Goal: Communication & Community: Answer question/provide support

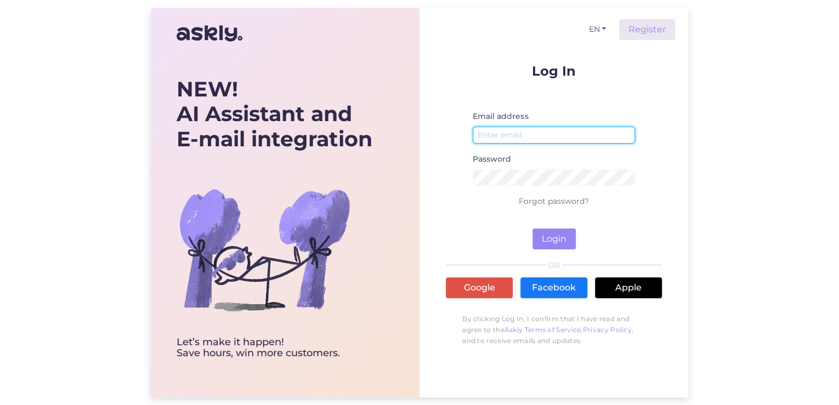
click at [581, 139] on input "email" at bounding box center [554, 135] width 162 height 17
type input "[EMAIL_ADDRESS][DOMAIN_NAME]"
click at [548, 166] on div "Password" at bounding box center [554, 173] width 162 height 43
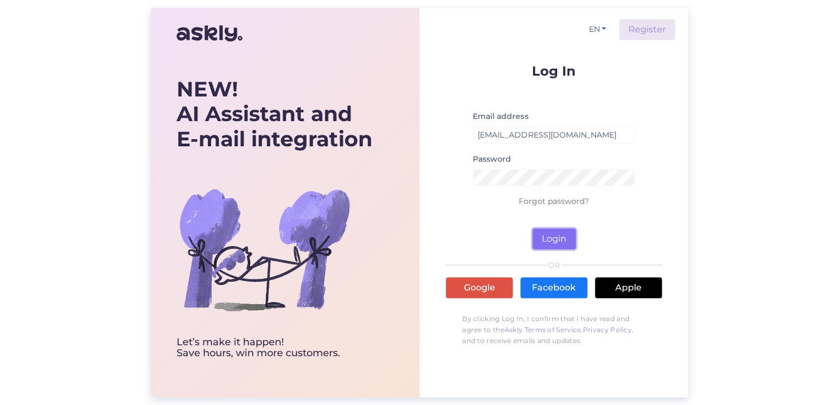
click at [551, 239] on button "Login" at bounding box center [553, 239] width 43 height 21
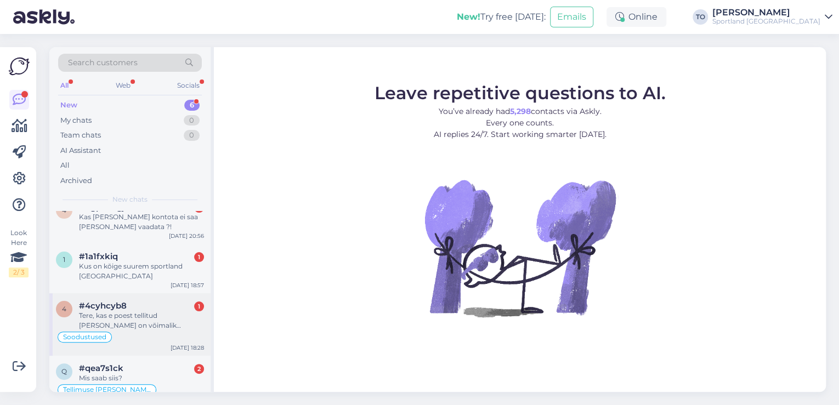
scroll to position [130, 0]
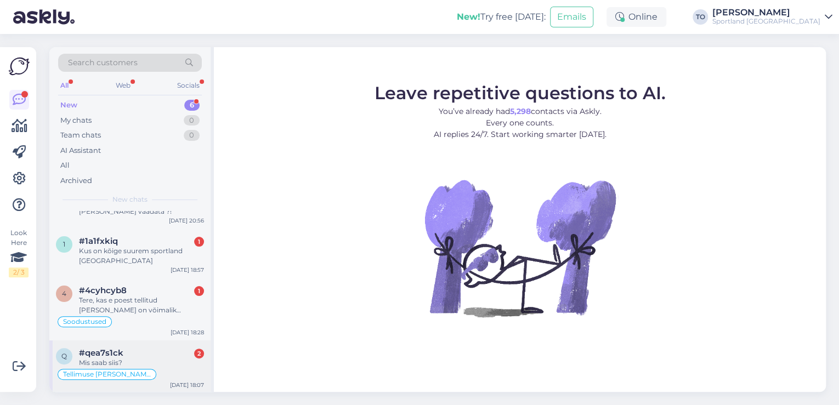
click at [147, 358] on div "Mis saab siis?" at bounding box center [141, 363] width 125 height 10
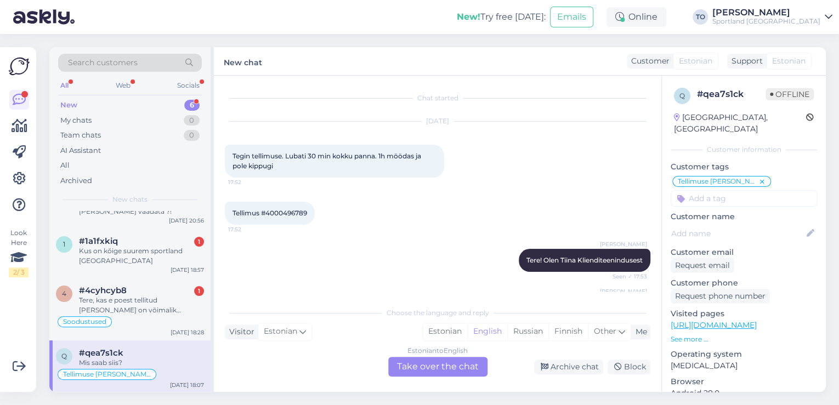
scroll to position [220, 0]
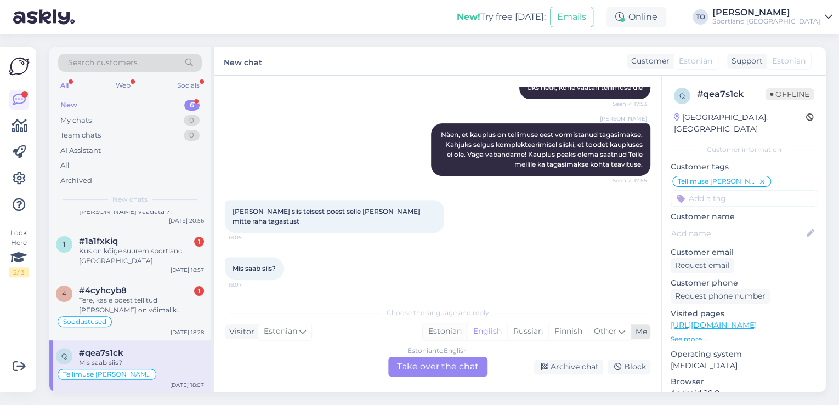
click at [444, 331] on div "Estonian" at bounding box center [445, 331] width 44 height 16
click at [446, 364] on div "Estonian to Estonian Take over the chat" at bounding box center [437, 367] width 99 height 20
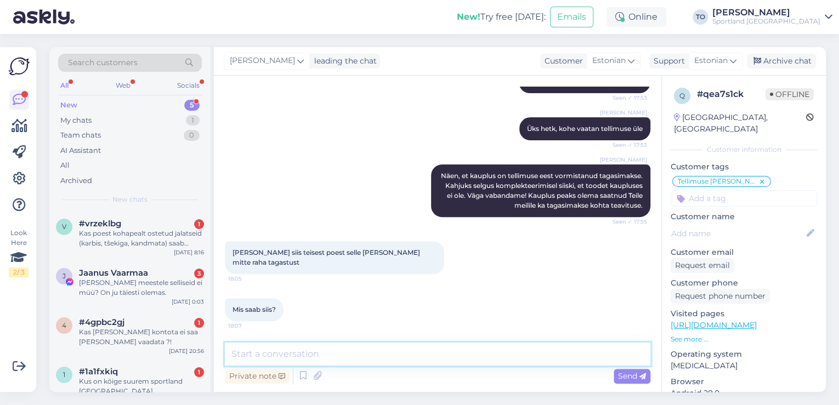
click at [428, 351] on textarea at bounding box center [437, 354] width 425 height 23
type textarea "Tere hommikust! [PERSON_NAME] Klienditeenindusest"
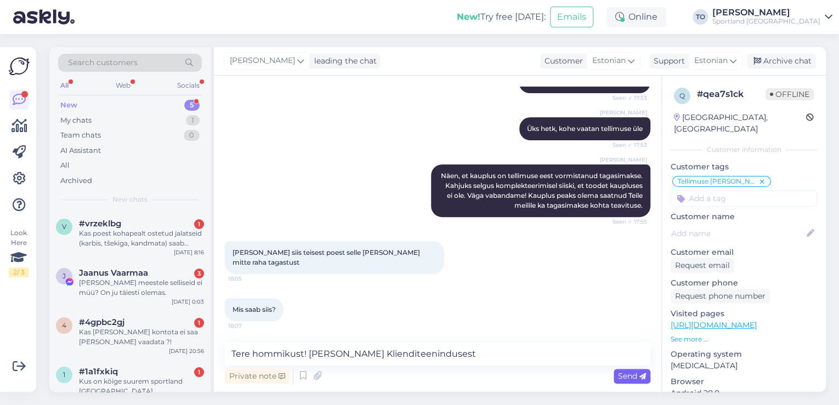
click at [621, 375] on span "Send" at bounding box center [632, 376] width 28 height 10
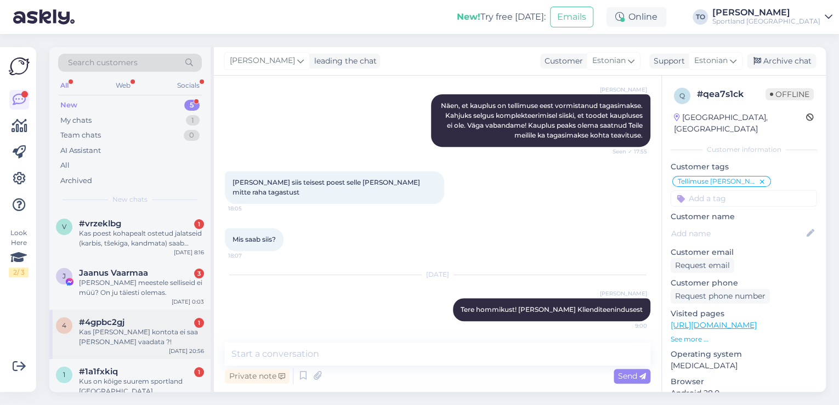
scroll to position [78, 0]
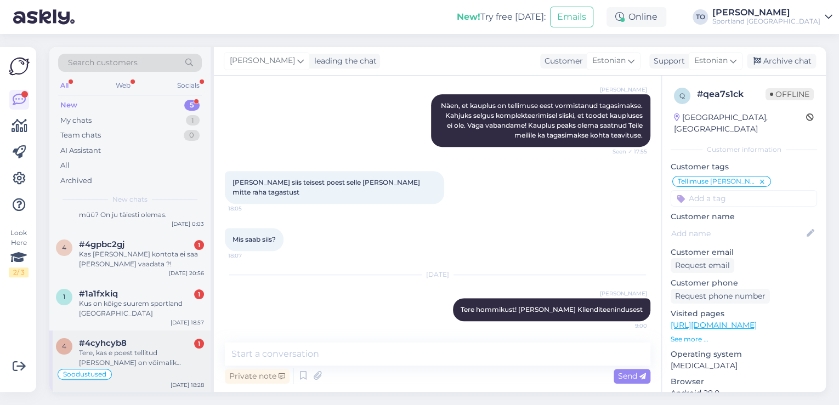
click at [143, 351] on div "Tere, kas e poest tellitud [PERSON_NAME] on võimalik tagastada ka sportlandi ou…" at bounding box center [141, 358] width 125 height 20
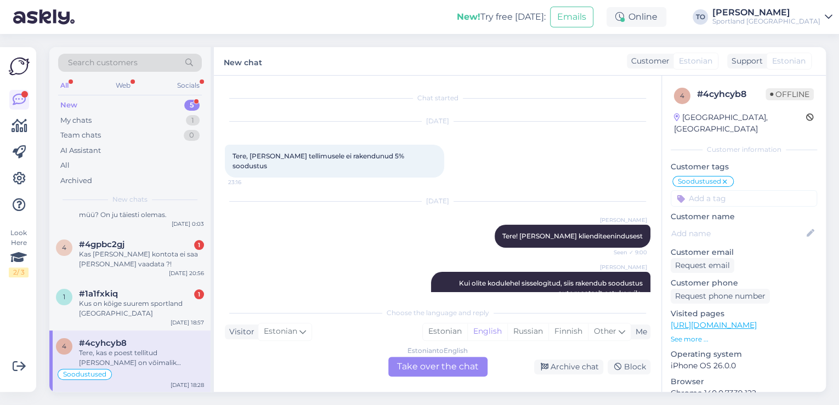
scroll to position [152, 0]
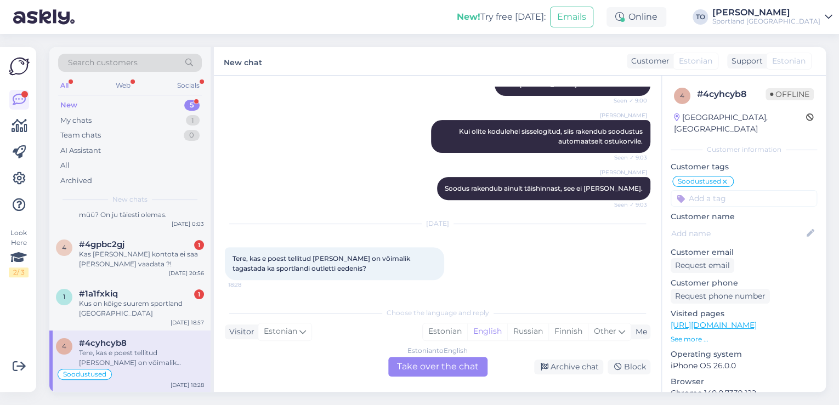
drag, startPoint x: 456, startPoint y: 330, endPoint x: 439, endPoint y: 360, distance: 34.4
click at [455, 333] on div "Estonian" at bounding box center [445, 331] width 44 height 16
click at [438, 363] on div "Estonian to Estonian Take over the chat" at bounding box center [437, 367] width 99 height 20
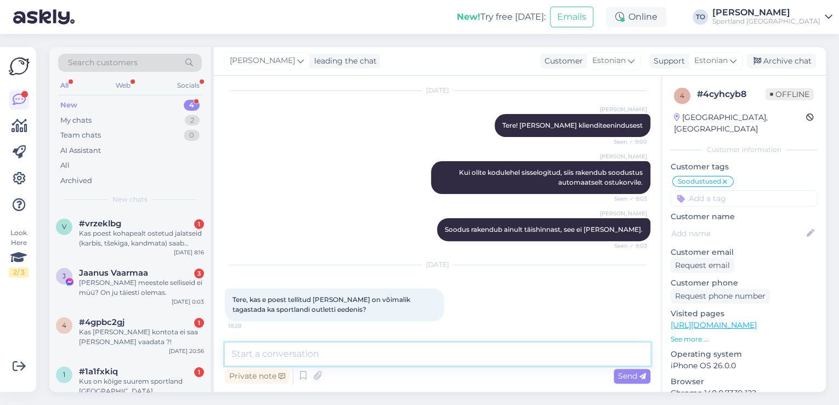
click at [382, 354] on textarea at bounding box center [437, 354] width 425 height 23
paste textarea "T"
type textarea "Tere hommikust! [PERSON_NAME] Klienditeenindusest"
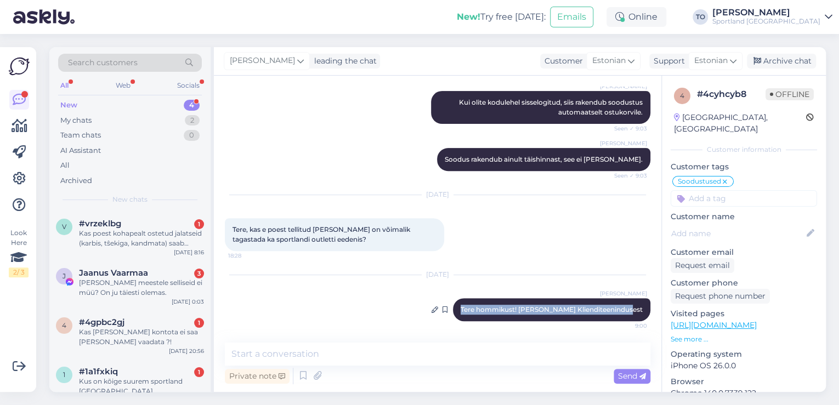
drag, startPoint x: 474, startPoint y: 307, endPoint x: 636, endPoint y: 311, distance: 161.8
click at [636, 311] on div "[PERSON_NAME] Tere hommikust! [PERSON_NAME] Klienditeenindusest 9:00" at bounding box center [551, 309] width 197 height 23
copy span "Tere hommikust! [PERSON_NAME] Klienditeenindusest"
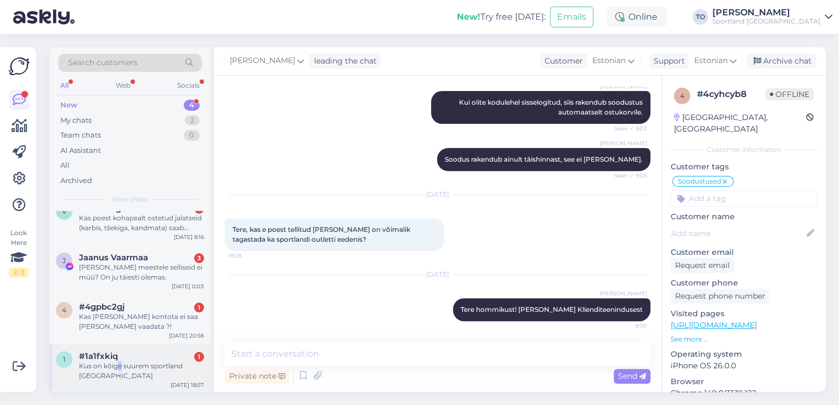
click at [119, 361] on div "Kus on kõige suurem sportland [GEOGRAPHIC_DATA]" at bounding box center [141, 371] width 125 height 20
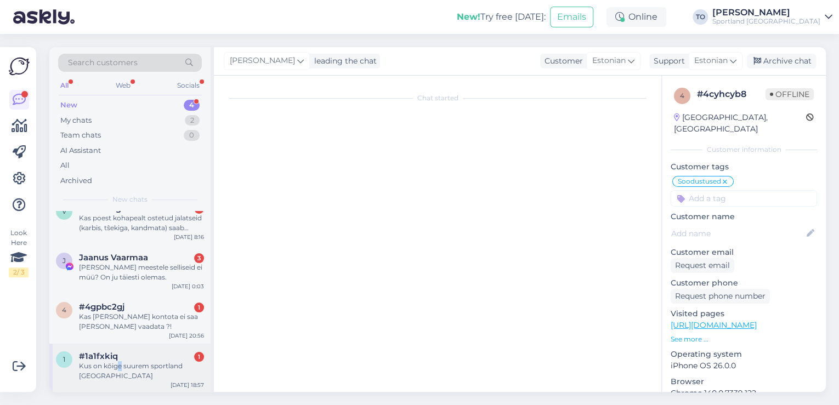
scroll to position [0, 0]
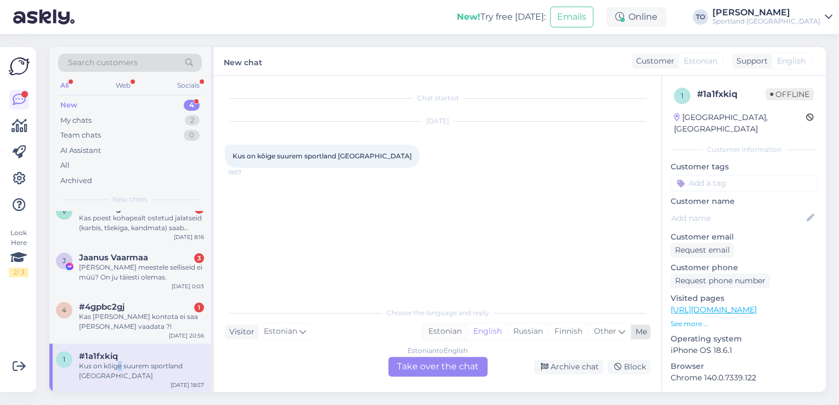
click at [444, 329] on div "Estonian" at bounding box center [445, 331] width 44 height 16
click at [438, 368] on div "Estonian to Estonian Take over the chat" at bounding box center [437, 367] width 99 height 20
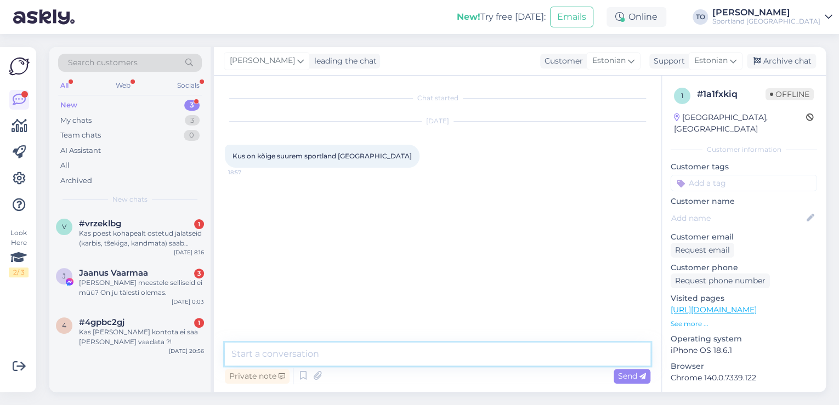
click at [380, 347] on textarea at bounding box center [437, 354] width 425 height 23
paste textarea "Tere hommikust! [PERSON_NAME] Klienditeenindusest"
type textarea "Tere hommikust! [PERSON_NAME] Klienditeenindusest"
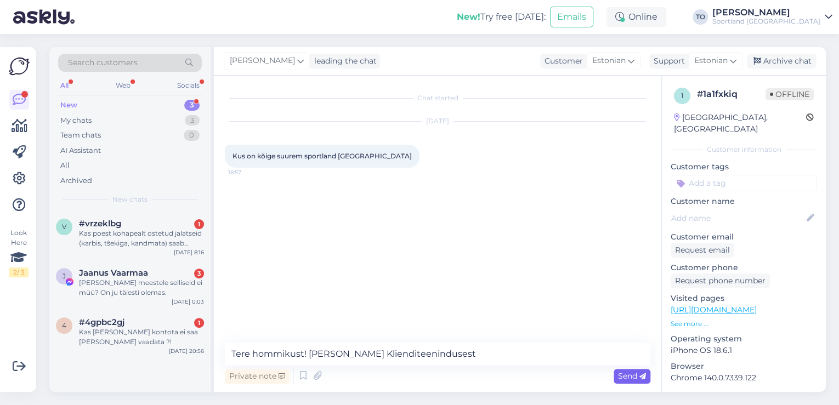
click at [622, 373] on span "Send" at bounding box center [632, 376] width 28 height 10
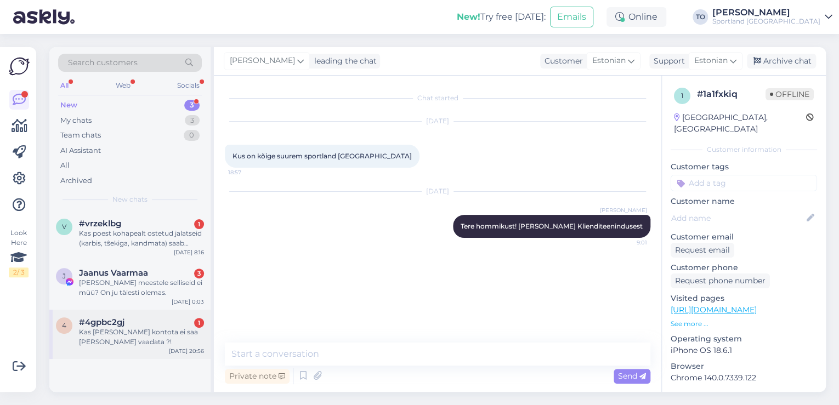
click at [184, 330] on div "Kas [PERSON_NAME] kontota ei saa [PERSON_NAME] vaadata ?!" at bounding box center [141, 337] width 125 height 20
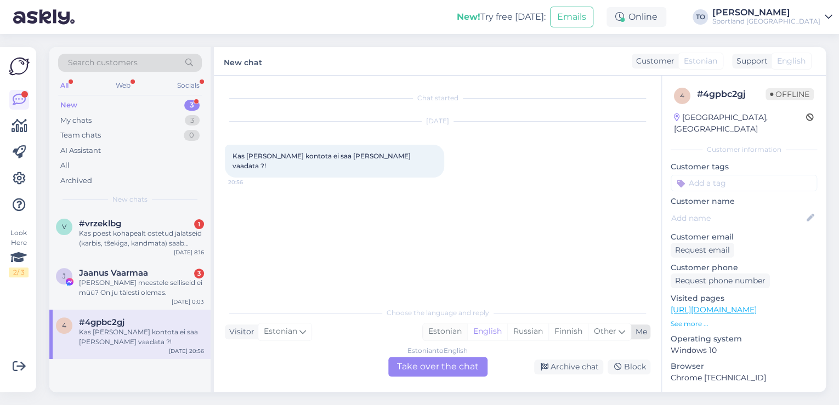
click at [452, 334] on div "Estonian" at bounding box center [445, 331] width 44 height 16
click at [449, 361] on div "Estonian to Estonian Take over the chat" at bounding box center [437, 367] width 99 height 20
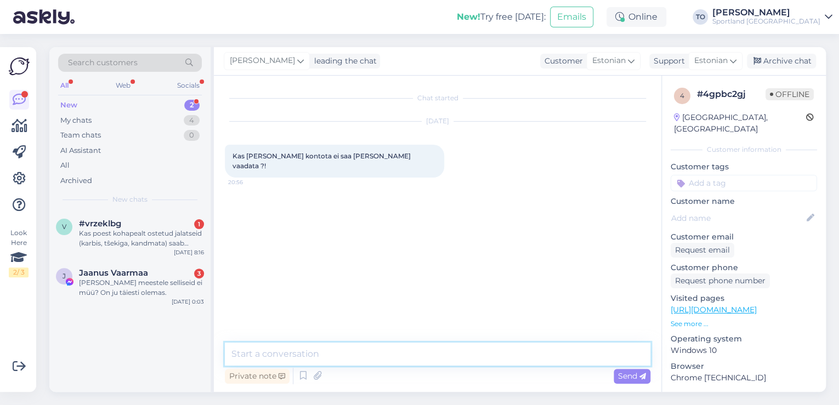
click at [445, 359] on textarea at bounding box center [437, 354] width 425 height 23
paste textarea "Tere hommikust! [PERSON_NAME] Klienditeenindusest"
type textarea "Tere hommikust! [PERSON_NAME] Klienditeenindusest"
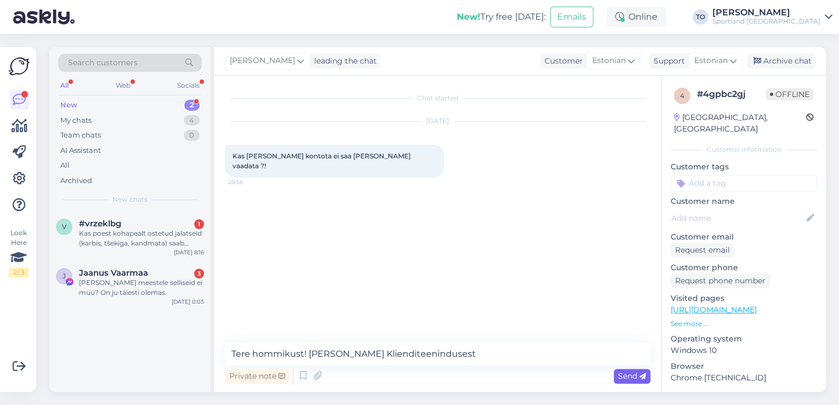
click at [620, 371] on span "Send" at bounding box center [632, 376] width 28 height 10
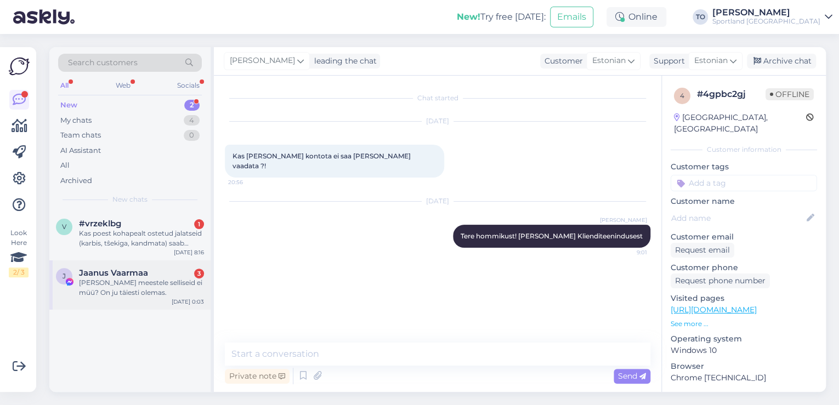
click at [105, 280] on div "[PERSON_NAME] meestele selliseid ei müü? On ju täiesti olemas." at bounding box center [141, 288] width 125 height 20
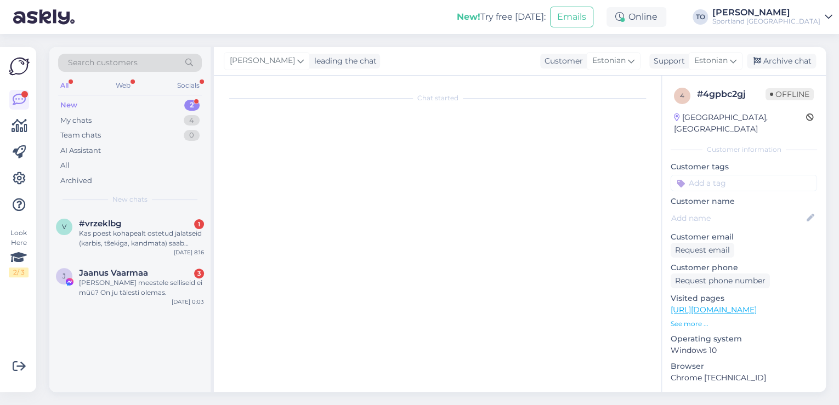
scroll to position [12, 0]
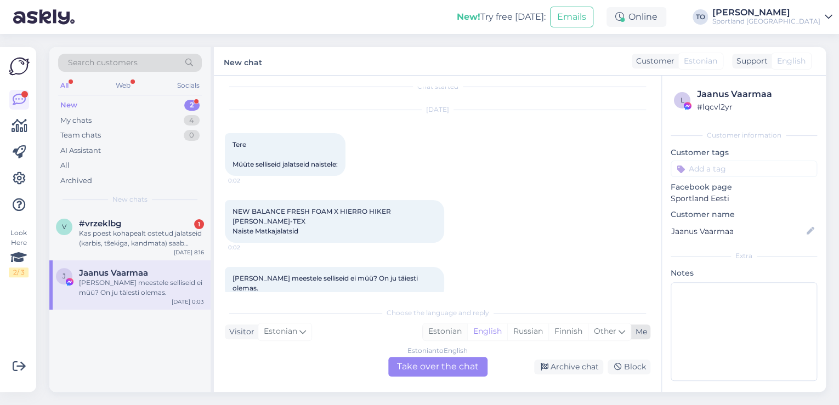
click at [450, 330] on div "Estonian" at bounding box center [445, 331] width 44 height 16
click at [443, 365] on div "Estonian to Estonian Take over the chat" at bounding box center [437, 367] width 99 height 20
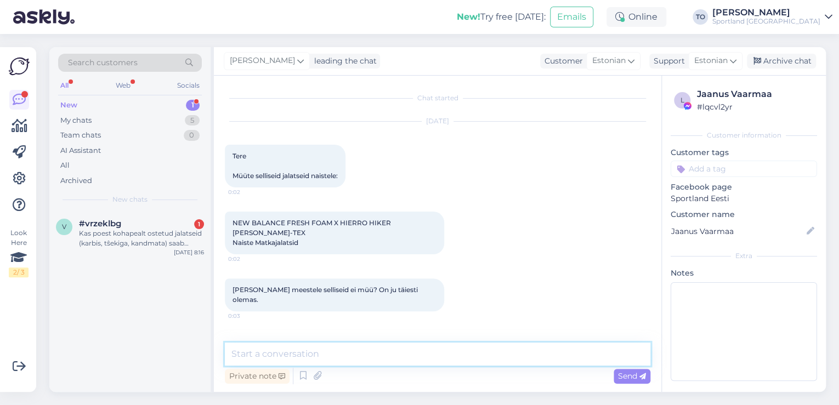
click at [398, 356] on textarea at bounding box center [437, 354] width 425 height 23
paste textarea "Tere hommikust! [PERSON_NAME] Klienditeenindusest"
type textarea "Tere hommikust! [PERSON_NAME] Klienditeenindusest"
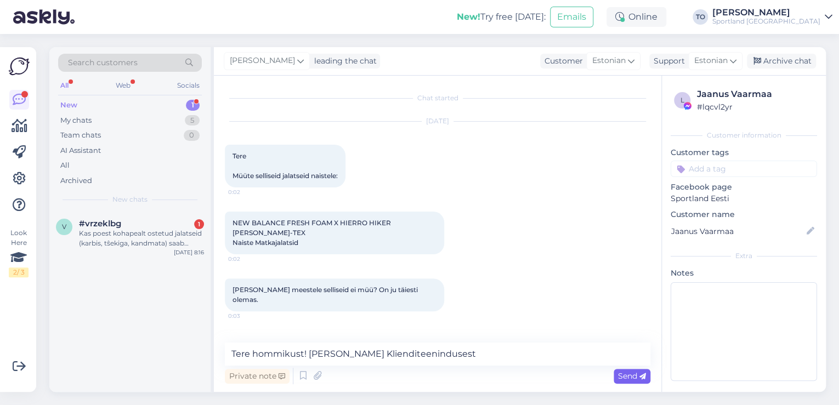
click at [631, 371] on div "Send" at bounding box center [632, 376] width 37 height 15
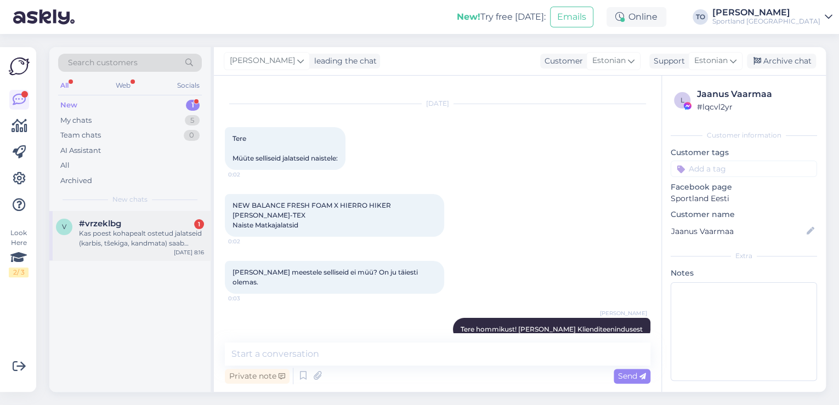
click at [140, 231] on div "Kas poest kohapealt ostetud jalatseid (karbis, tŝekiga, kandmata) saab ümber va…" at bounding box center [141, 239] width 125 height 20
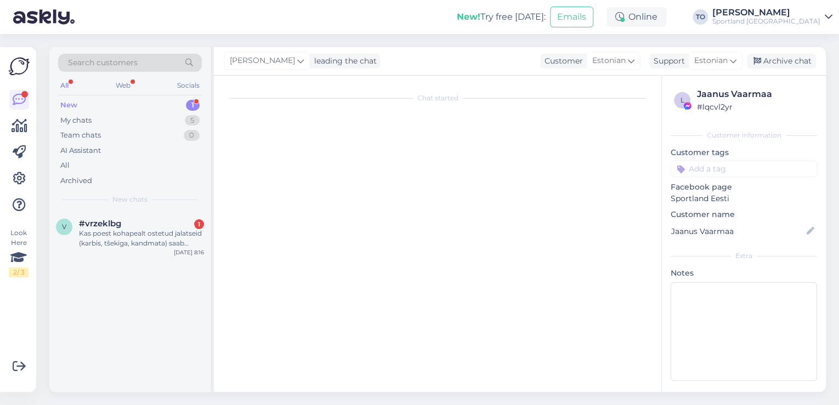
scroll to position [0, 0]
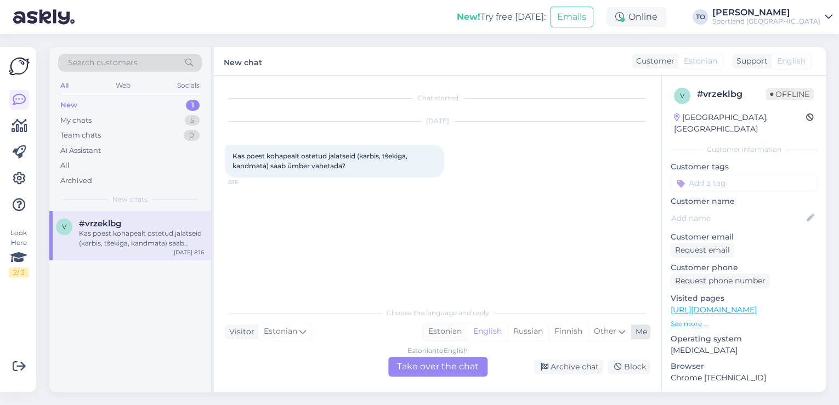
click at [436, 327] on div "Estonian" at bounding box center [445, 331] width 44 height 16
click at [438, 362] on div "Estonian to Estonian Take over the chat" at bounding box center [437, 367] width 99 height 20
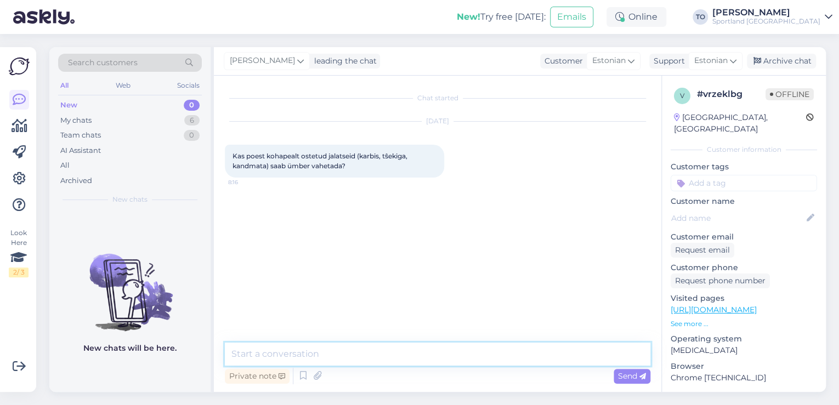
click at [397, 355] on textarea at bounding box center [437, 354] width 425 height 23
paste textarea "Tere hommikust! [PERSON_NAME] Klienditeenindusest"
type textarea "Tere hommikust! [PERSON_NAME] Klienditeenindusest"
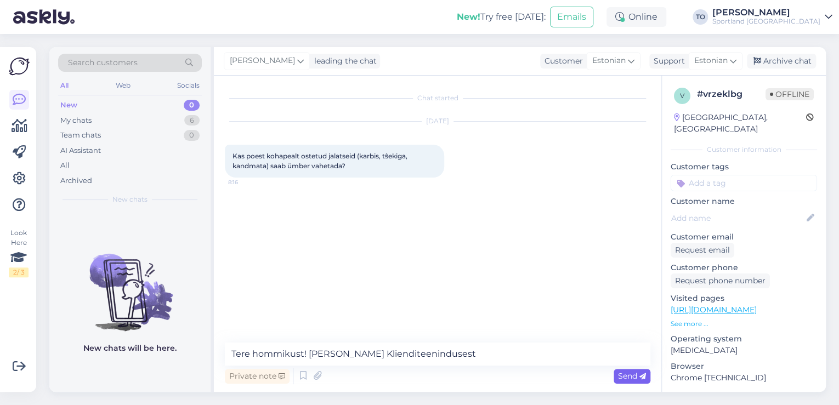
click at [637, 373] on span "Send" at bounding box center [632, 376] width 28 height 10
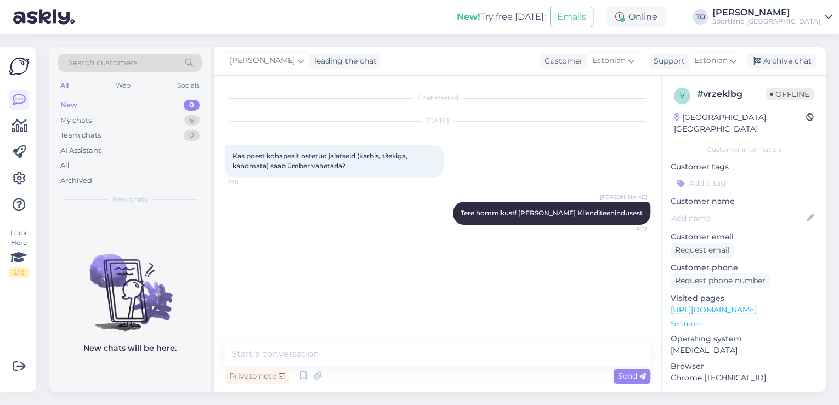
click at [809, 19] on div "Sportland [GEOGRAPHIC_DATA]" at bounding box center [766, 21] width 108 height 9
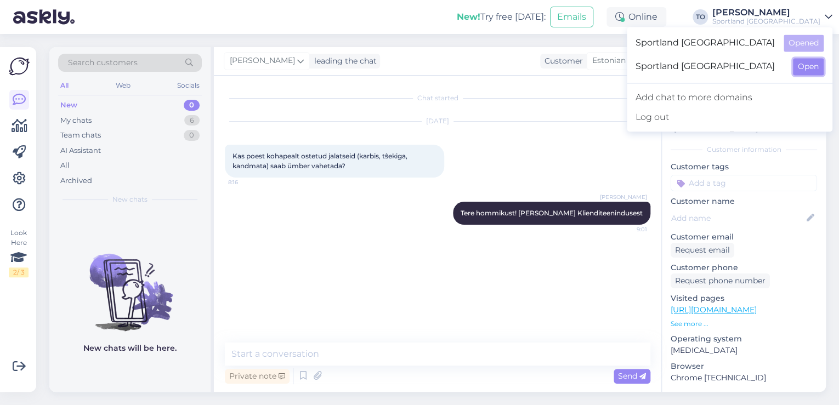
click at [812, 63] on button "Open" at bounding box center [808, 66] width 31 height 17
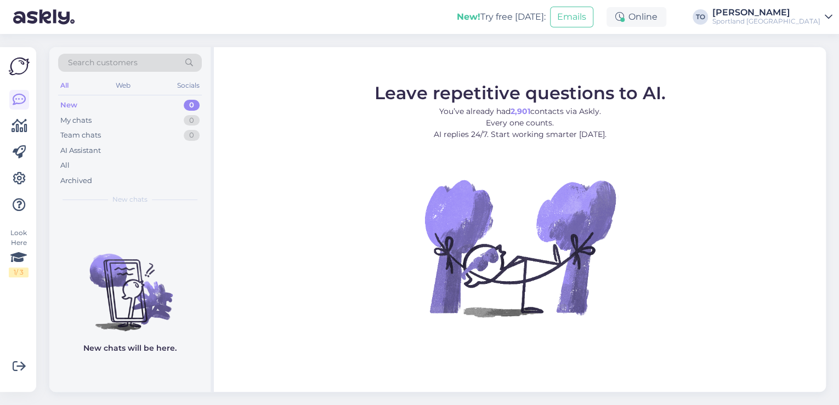
click at [815, 15] on div "[PERSON_NAME]" at bounding box center [766, 12] width 108 height 9
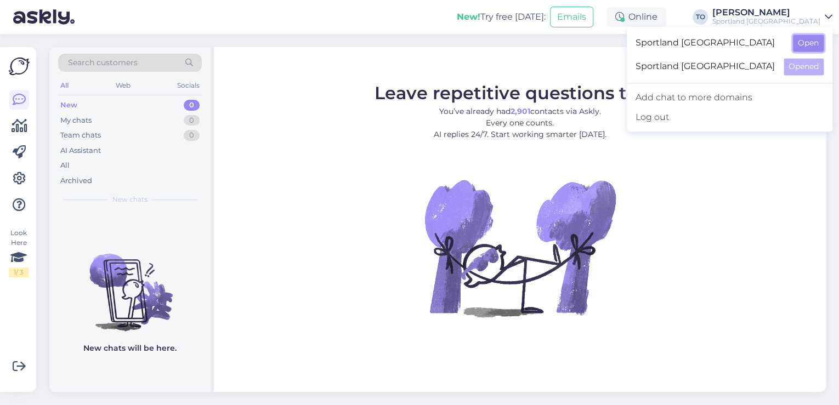
click at [814, 41] on button "Open" at bounding box center [808, 43] width 31 height 17
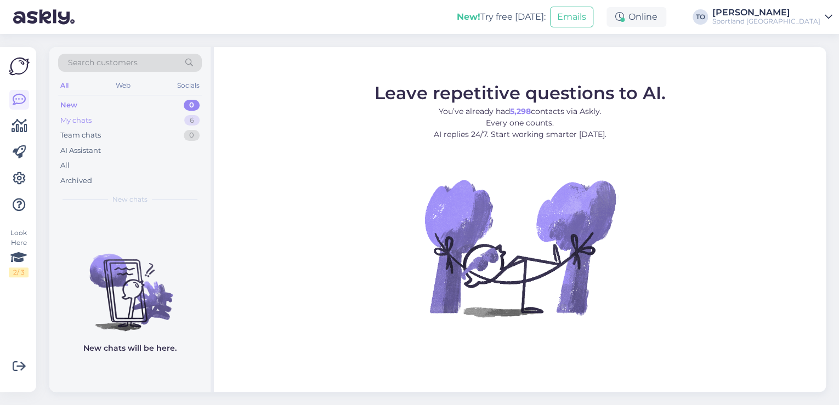
click at [116, 118] on div "My chats 6" at bounding box center [130, 120] width 144 height 15
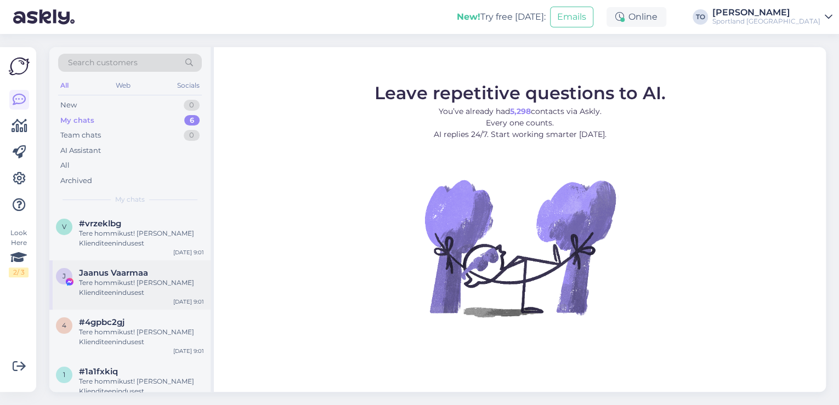
click at [132, 287] on div "Tere hommikust! [PERSON_NAME] Klienditeenindusest" at bounding box center [141, 288] width 125 height 20
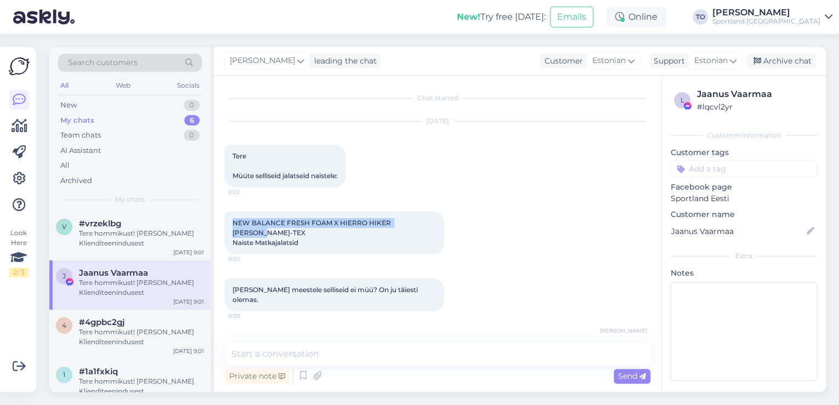
drag, startPoint x: 234, startPoint y: 222, endPoint x: 427, endPoint y: 214, distance: 193.2
click at [427, 214] on div "NEW BALANCE FRESH FOAM X HIERRO HIKER [PERSON_NAME]-TEX Naiste Matkajalatsid 0:…" at bounding box center [334, 233] width 219 height 43
copy span "NEW BALANCE FRESH FOAM X HIERRO HIKER [PERSON_NAME]-TEX"
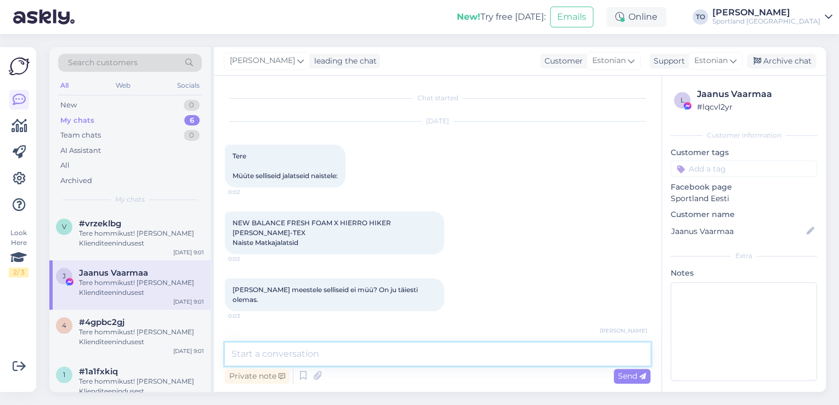
click at [337, 354] on textarea at bounding box center [437, 354] width 425 height 23
paste textarea "[URL][DOMAIN_NAME]"
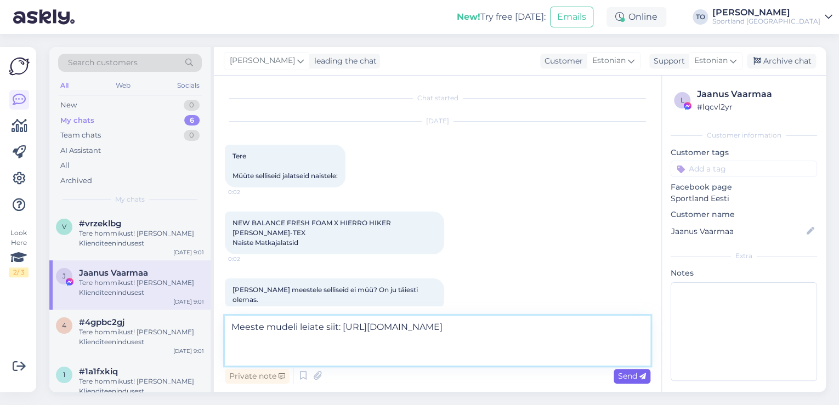
type textarea "Meeste mudeli leiate siit: [URL][DOMAIN_NAME]"
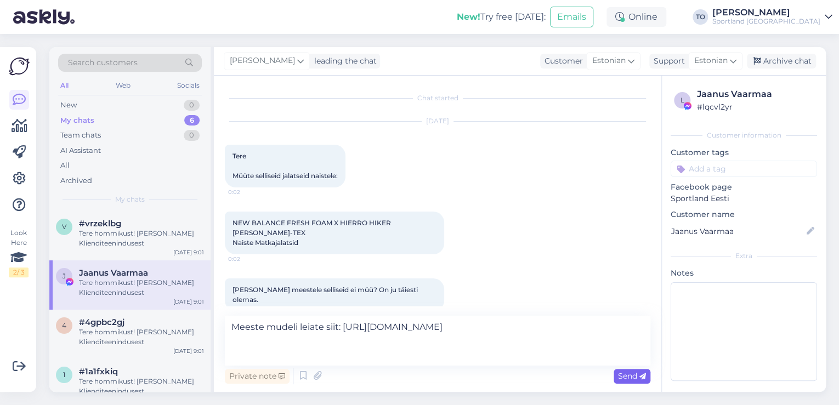
click at [622, 377] on span "Send" at bounding box center [632, 376] width 28 height 10
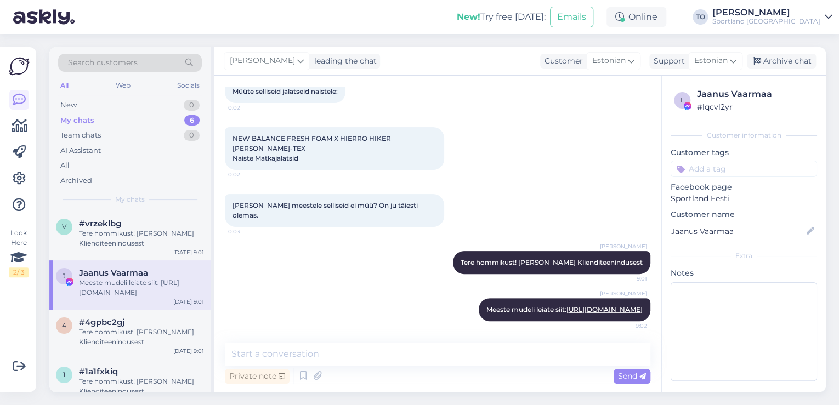
click at [722, 164] on input at bounding box center [744, 169] width 146 height 16
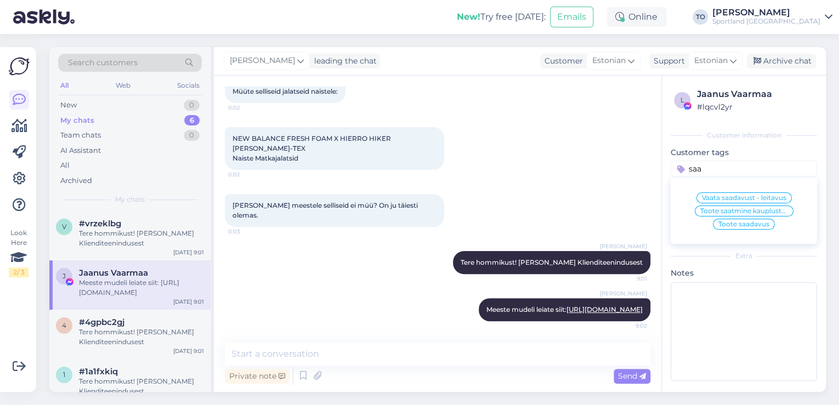
type input "saa"
click at [742, 225] on span "Toote saadavus" at bounding box center [743, 224] width 51 height 7
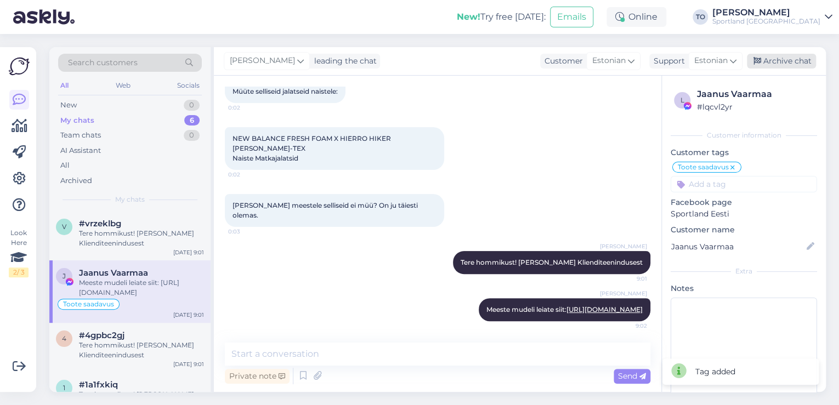
click at [783, 62] on div "Archive chat" at bounding box center [781, 61] width 69 height 15
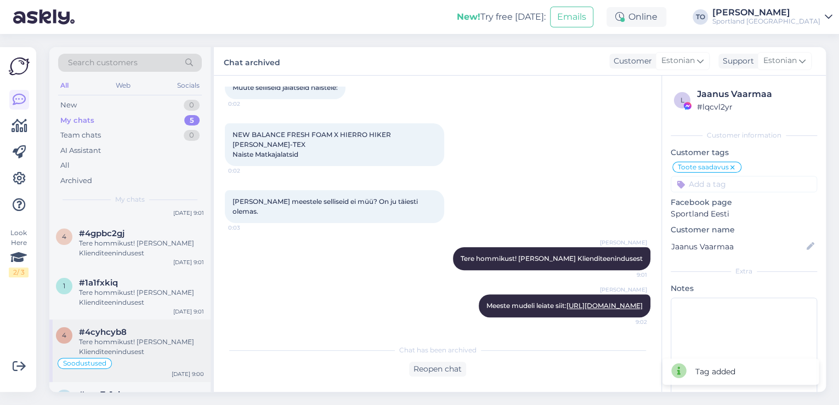
scroll to position [91, 0]
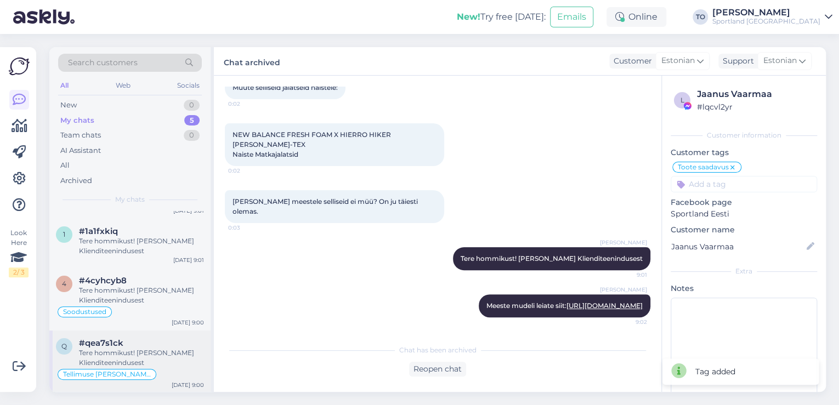
click at [161, 362] on div "Tere hommikust! [PERSON_NAME] Klienditeenindusest" at bounding box center [141, 358] width 125 height 20
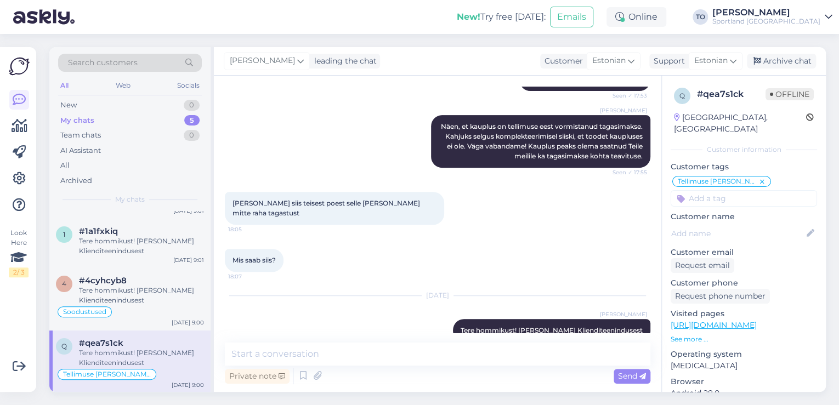
scroll to position [249, 0]
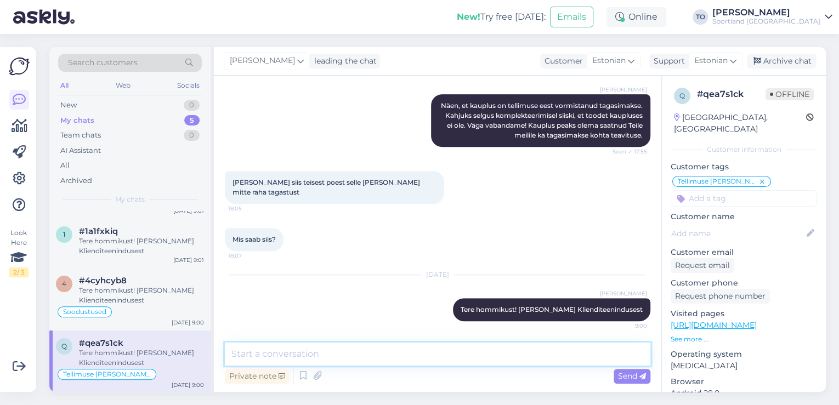
click at [468, 362] on textarea at bounding box center [437, 354] width 425 height 23
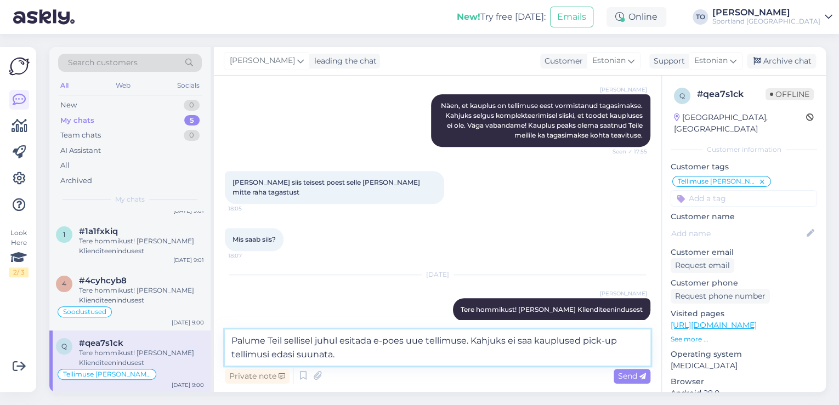
type textarea "Palume Teil sellisel juhul esitada e-poes uue tellimuse. Kahjuks ei saa kauplus…"
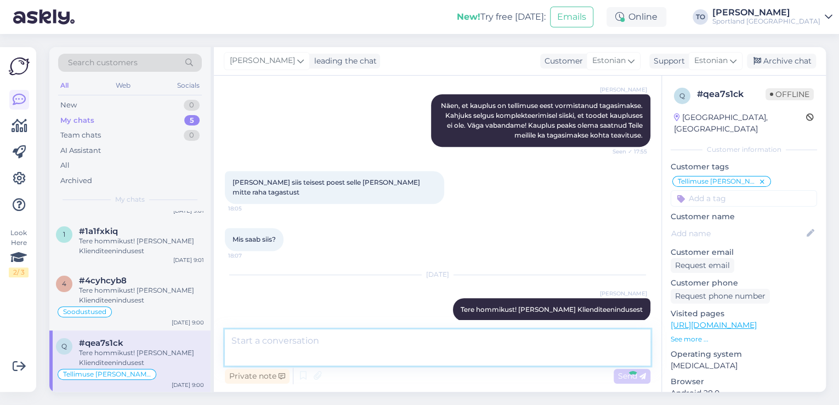
scroll to position [306, 0]
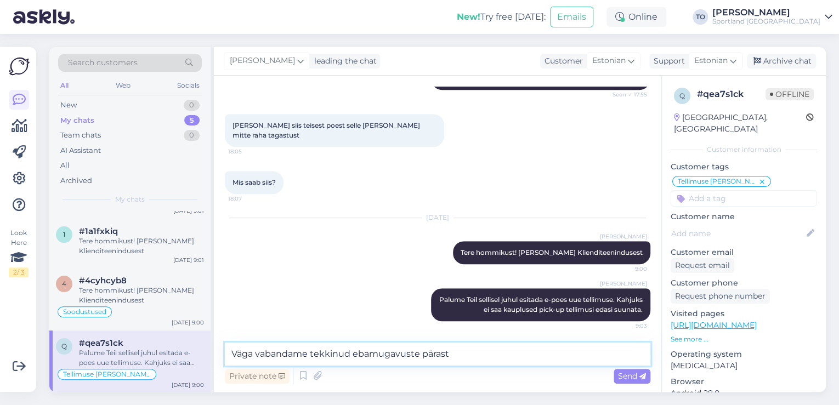
type textarea "Väga vabandame tekkinud ebamugavuste pärast!"
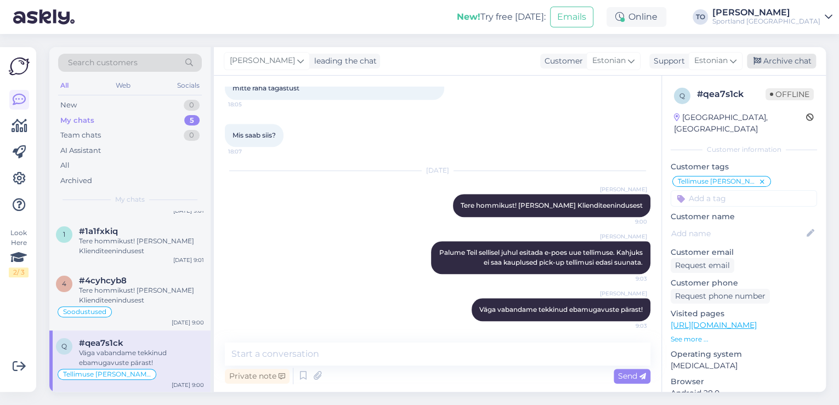
click at [789, 64] on div "Archive chat" at bounding box center [781, 61] width 69 height 15
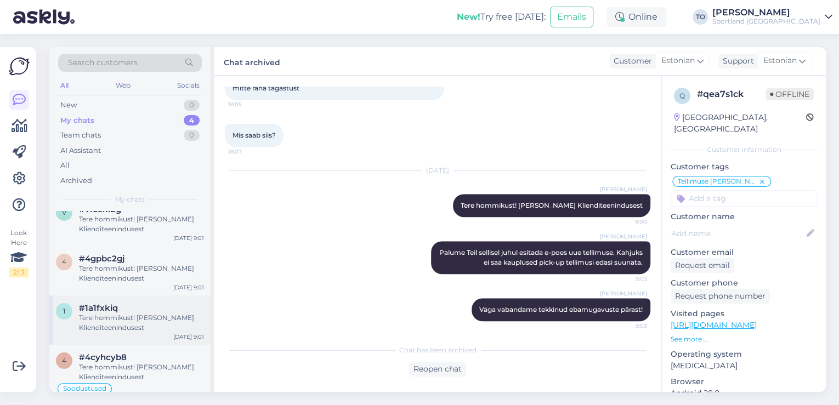
scroll to position [29, 0]
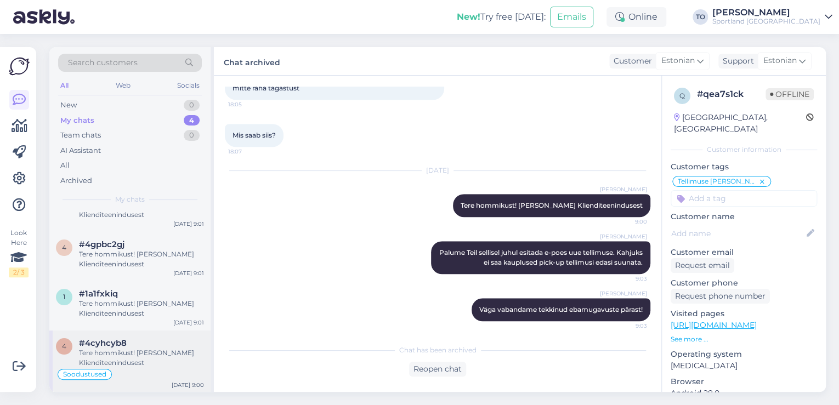
click at [161, 345] on div "#4cyhcyb8" at bounding box center [141, 343] width 125 height 10
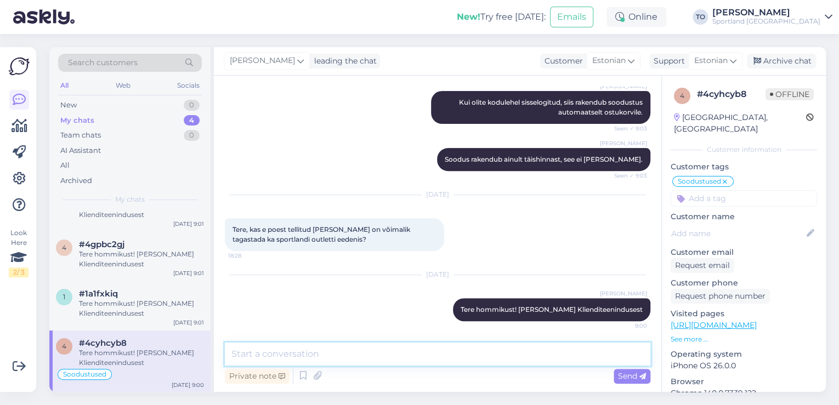
click at [369, 360] on textarea at bounding box center [437, 354] width 425 height 23
type textarea "Jah, võite tooted tagastada ka Sportland Outleti kauplustesse"
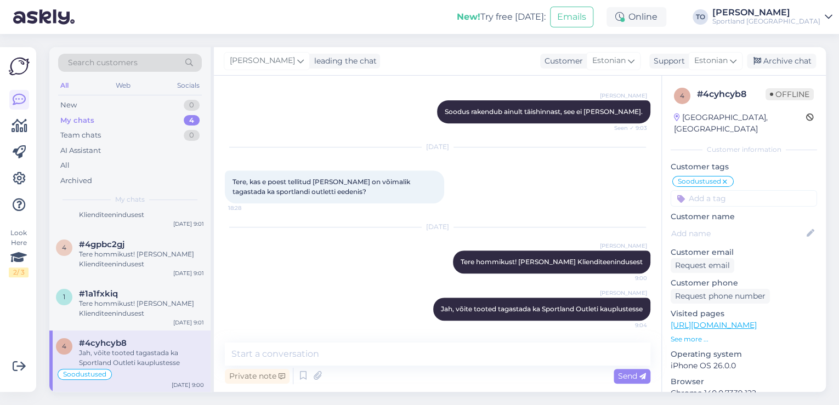
click at [725, 190] on input at bounding box center [744, 198] width 146 height 16
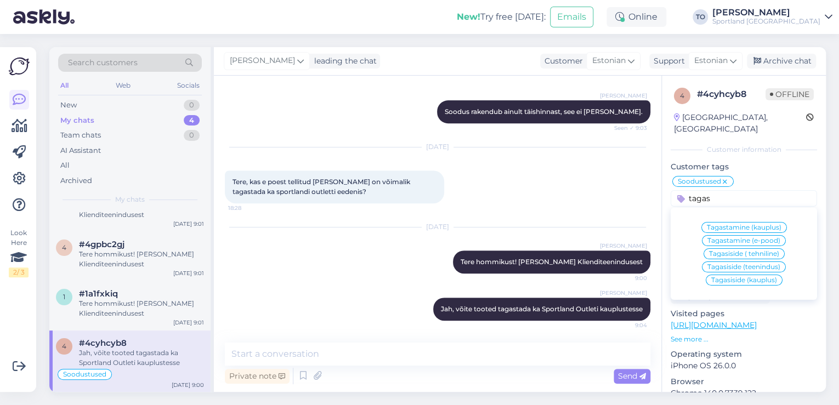
type input "tagas"
click at [759, 237] on span "Tagastamine (e-pood)" at bounding box center [743, 240] width 73 height 7
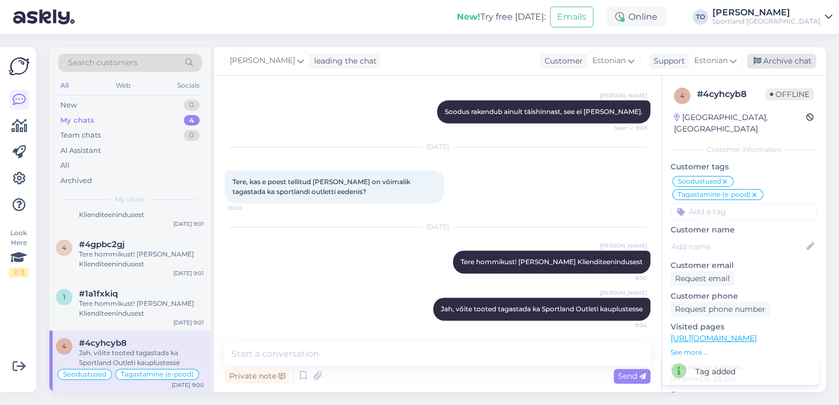
click at [769, 61] on div "Archive chat" at bounding box center [781, 61] width 69 height 15
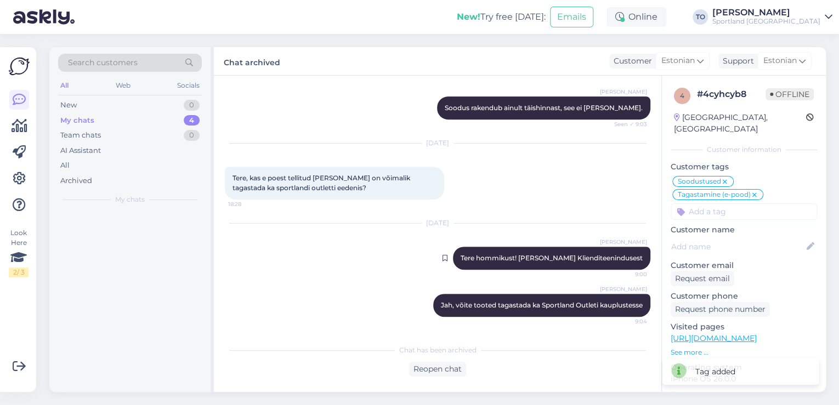
scroll to position [0, 0]
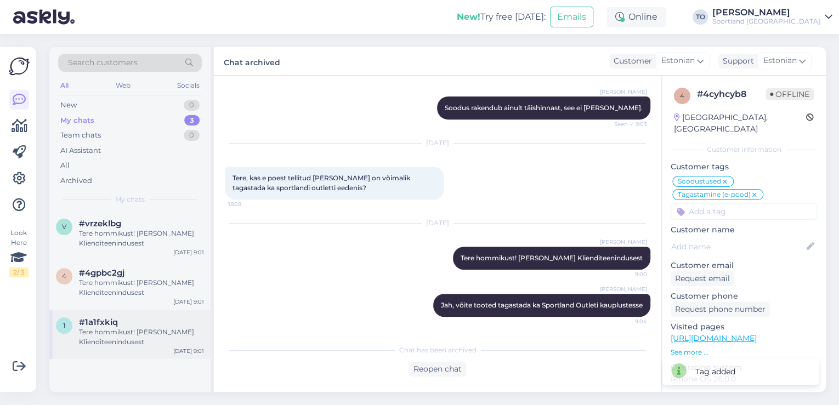
click at [157, 336] on div "Tere hommikust! [PERSON_NAME] Klienditeenindusest" at bounding box center [141, 337] width 125 height 20
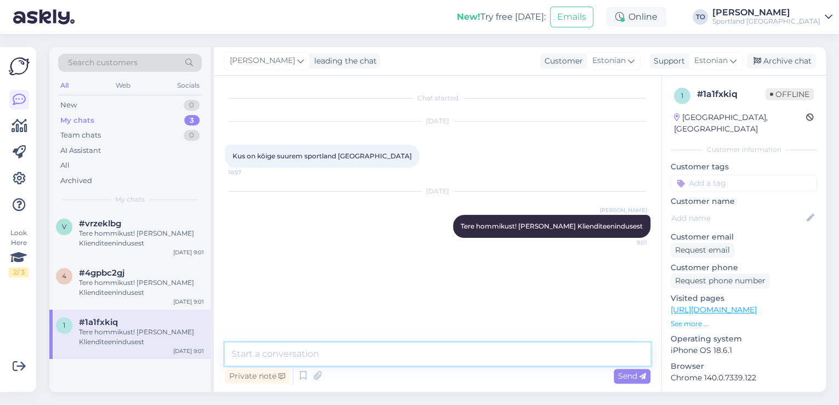
click at [316, 346] on textarea at bounding box center [437, 354] width 425 height 23
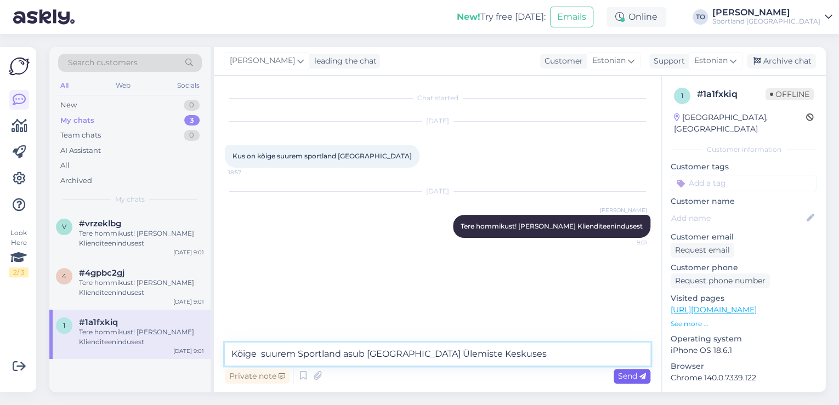
type textarea "Kõige suurem Sportland asub [GEOGRAPHIC_DATA] Ülemiste Keskuses"
click at [637, 382] on div "Send" at bounding box center [632, 376] width 37 height 15
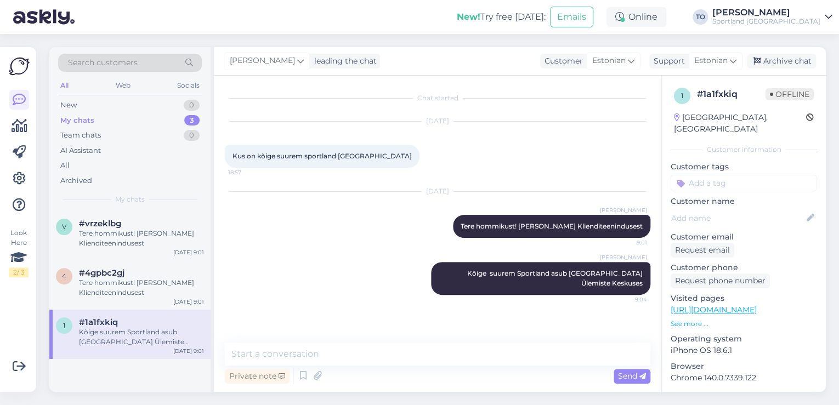
click at [723, 175] on input at bounding box center [744, 183] width 146 height 16
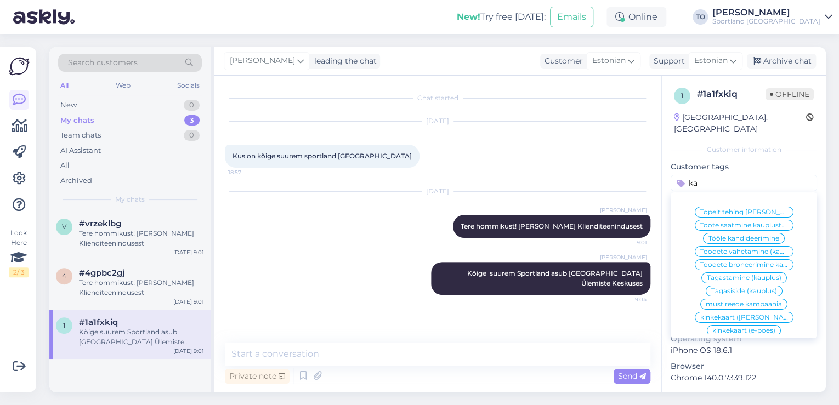
type input "k"
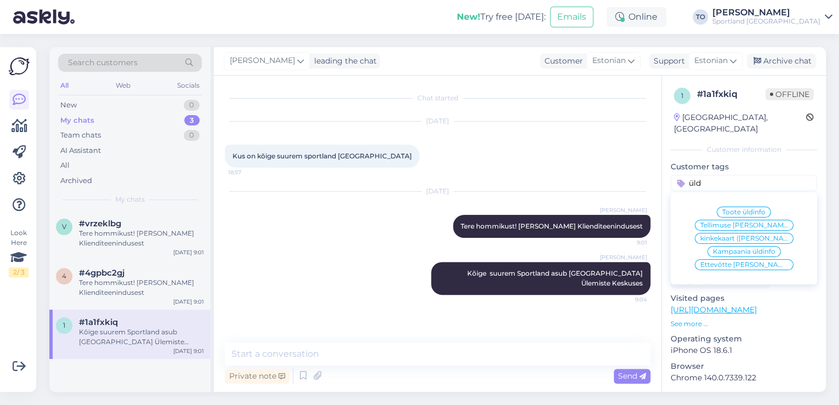
type input "üld"
click at [758, 262] on span "Ettevõtte [PERSON_NAME] info" at bounding box center [744, 265] width 88 height 7
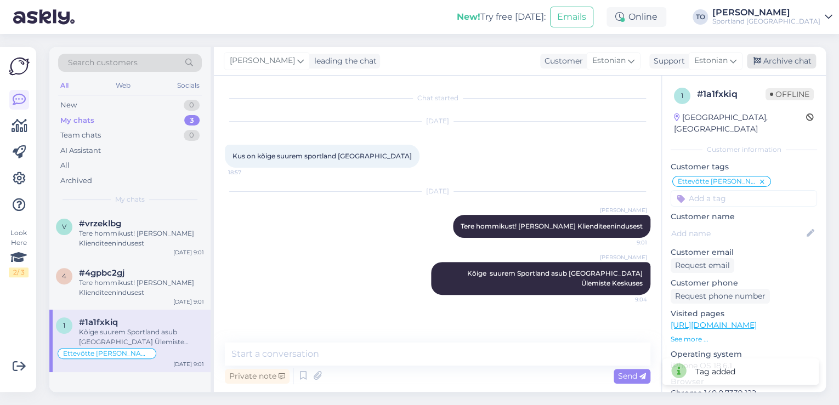
click at [774, 56] on div "Archive chat" at bounding box center [781, 61] width 69 height 15
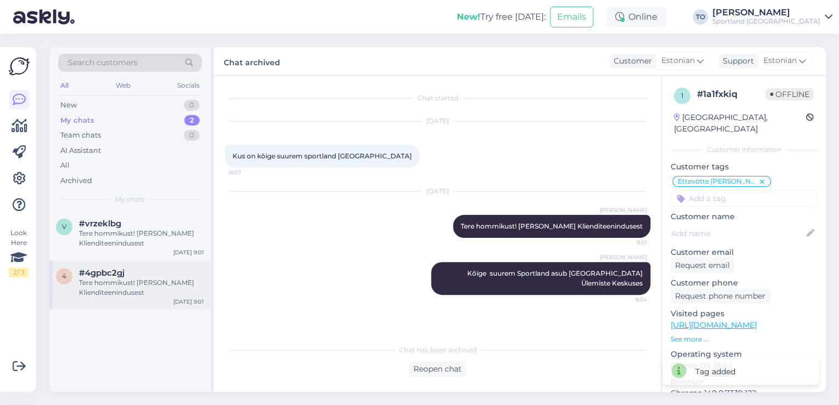
click at [156, 281] on div "Tere hommikust! [PERSON_NAME] Klienditeenindusest" at bounding box center [141, 288] width 125 height 20
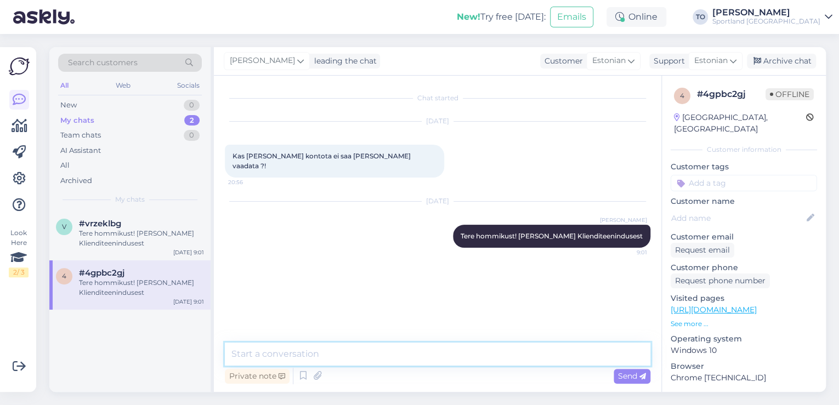
click at [364, 349] on textarea at bounding box center [437, 354] width 425 height 23
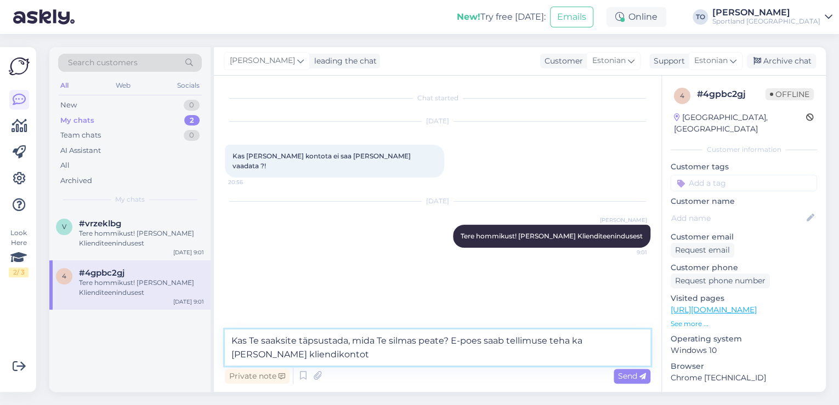
type textarea "Kas Te saaksite täpsustada, mida Te silmas peate? E-poes saab tellimuse teha ka…"
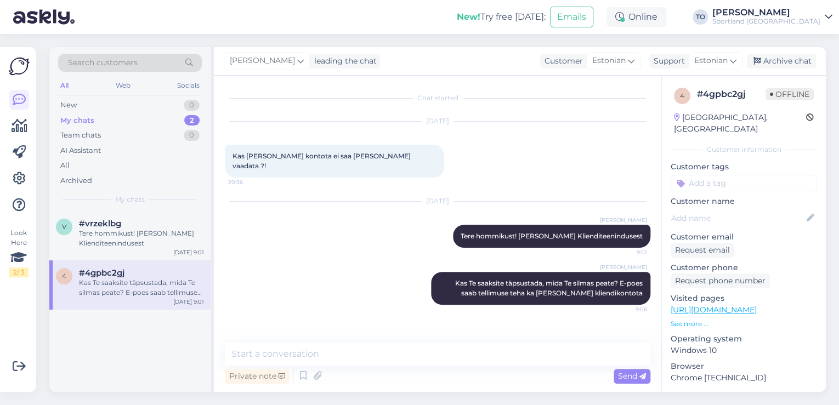
click at [713, 175] on input at bounding box center [744, 183] width 146 height 16
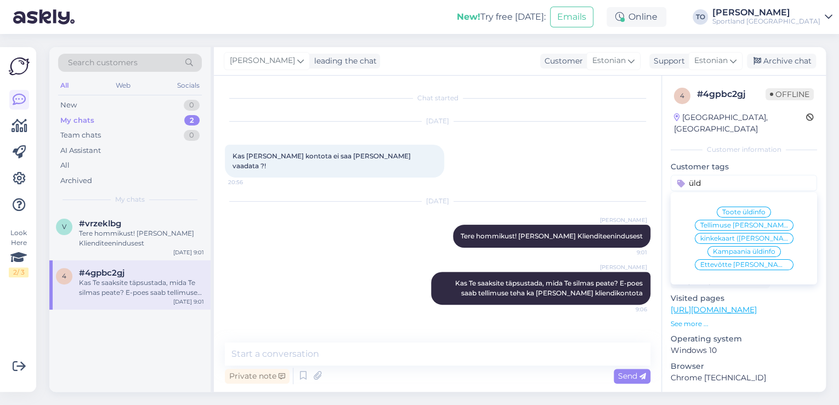
type input "üld"
click at [753, 222] on span "Tellimuse [PERSON_NAME] info" at bounding box center [744, 225] width 88 height 7
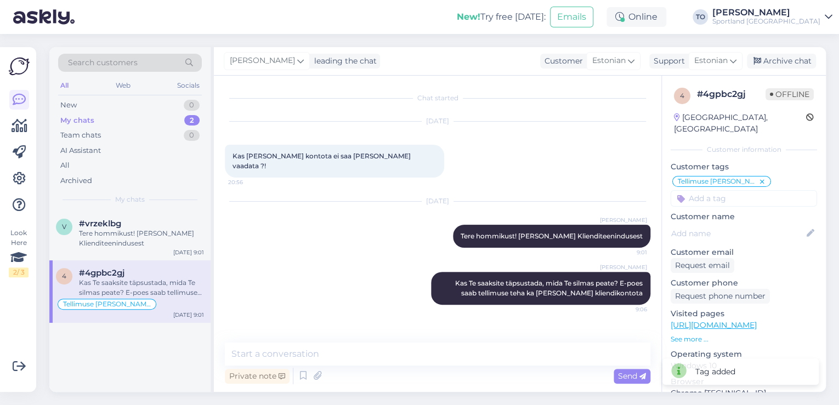
click at [782, 53] on div "[PERSON_NAME] leading the chat Customer Estonian Support Estonian Archive chat" at bounding box center [520, 61] width 612 height 29
click at [791, 65] on div "Archive chat" at bounding box center [781, 61] width 69 height 15
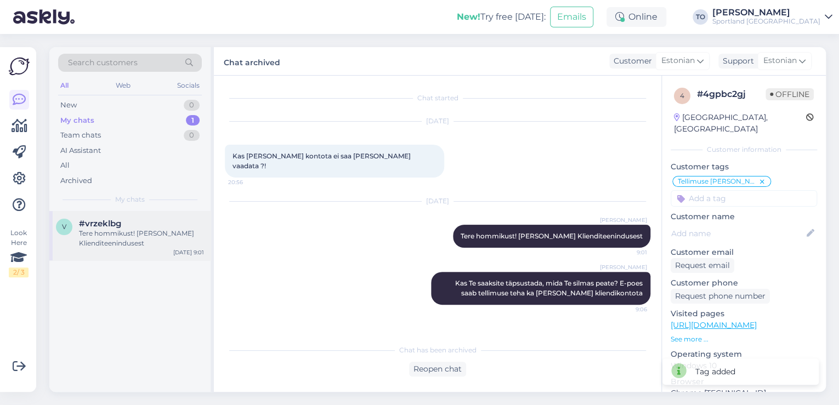
drag, startPoint x: 241, startPoint y: 215, endPoint x: 155, endPoint y: 239, distance: 88.6
click at [140, 238] on div "Tere hommikust! [PERSON_NAME] Klienditeenindusest" at bounding box center [141, 239] width 125 height 20
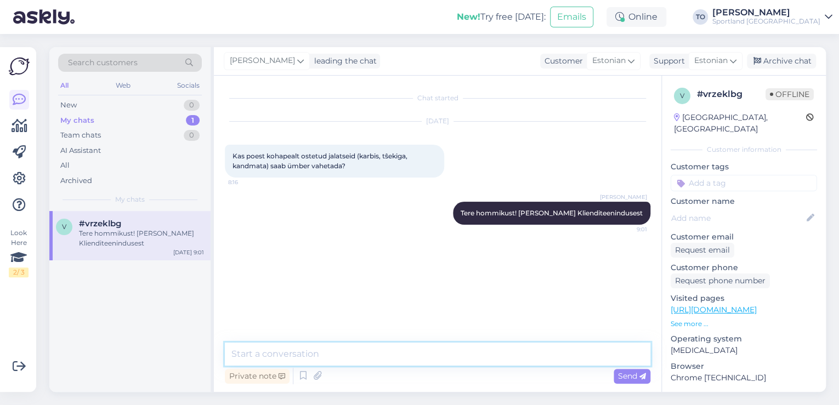
click at [363, 354] on textarea at bounding box center [437, 354] width 425 height 23
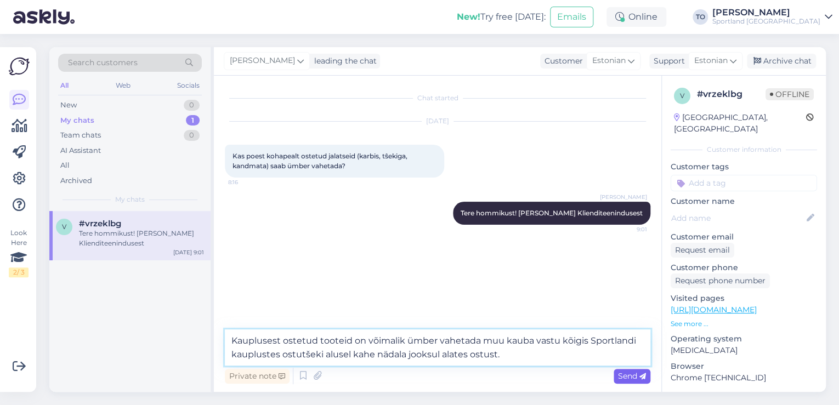
type textarea "Kauplusest ostetud tooteid on võimalik ümber vahetada muu kauba vastu kõigis Sp…"
click at [629, 373] on span "Send" at bounding box center [632, 376] width 28 height 10
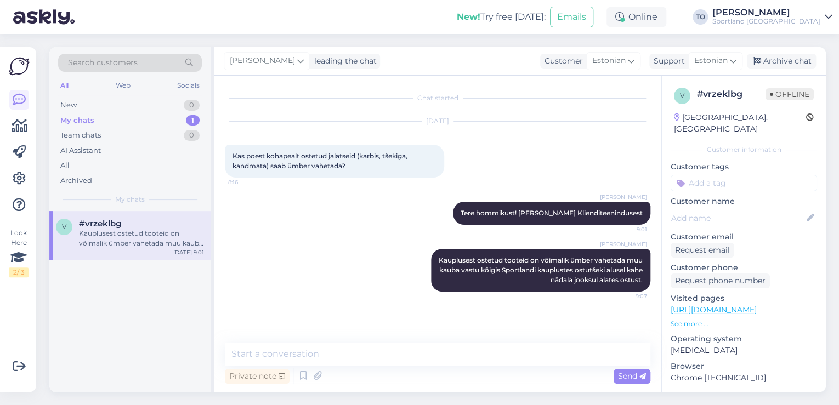
click at [747, 175] on input at bounding box center [744, 183] width 146 height 16
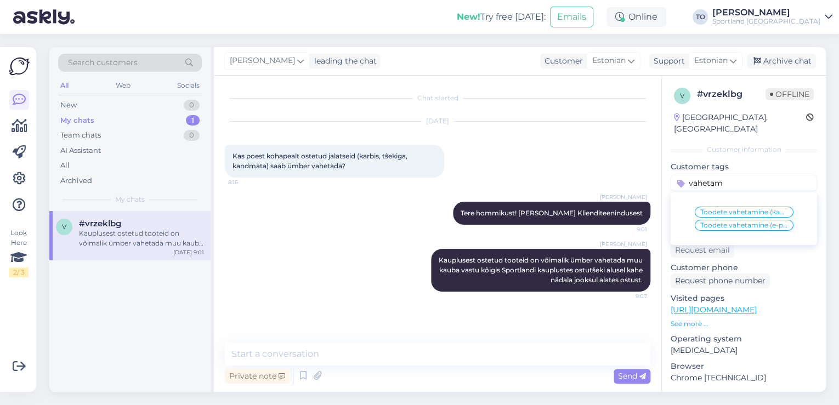
type input "vahetam"
click at [753, 207] on div "Toodete vahetamine (kauplus)" at bounding box center [744, 212] width 99 height 11
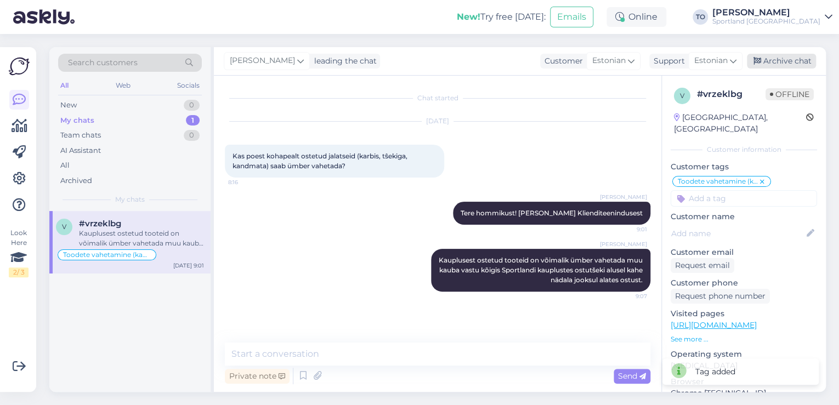
click at [808, 62] on div "Archive chat" at bounding box center [781, 61] width 69 height 15
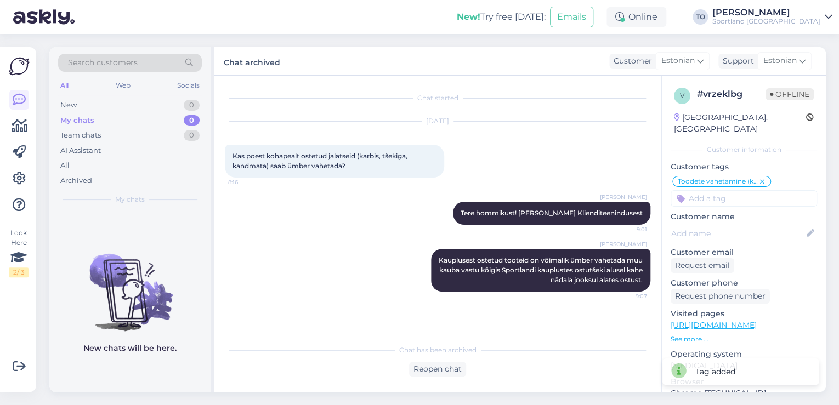
click at [794, 17] on div "Sportland [GEOGRAPHIC_DATA]" at bounding box center [766, 21] width 108 height 9
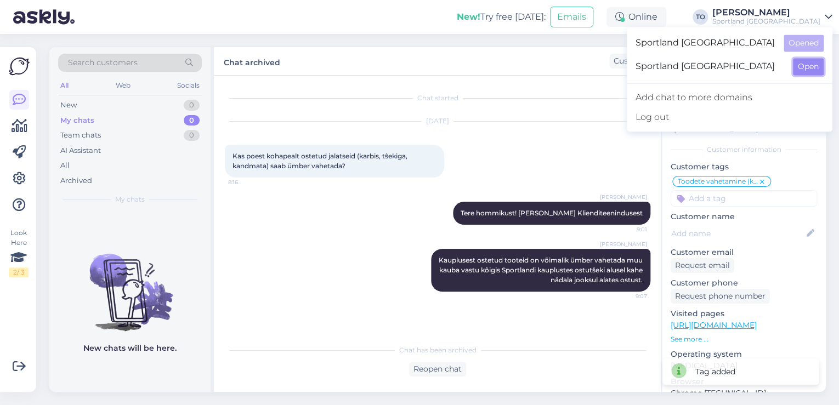
click at [814, 67] on button "Open" at bounding box center [808, 66] width 31 height 17
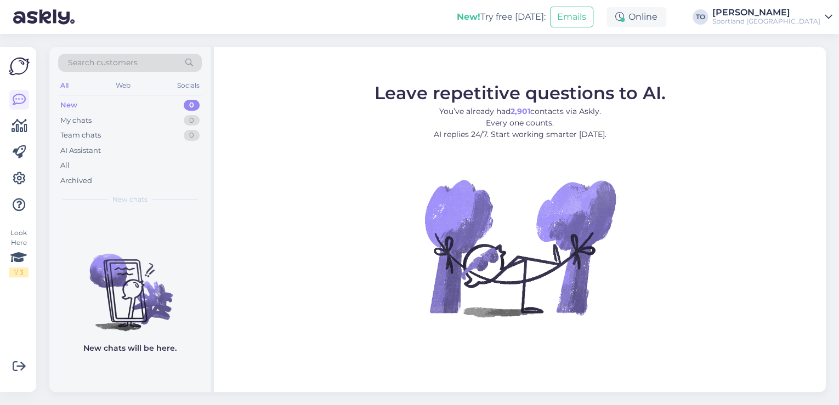
click at [808, 18] on div "Sportland [GEOGRAPHIC_DATA]" at bounding box center [766, 21] width 108 height 9
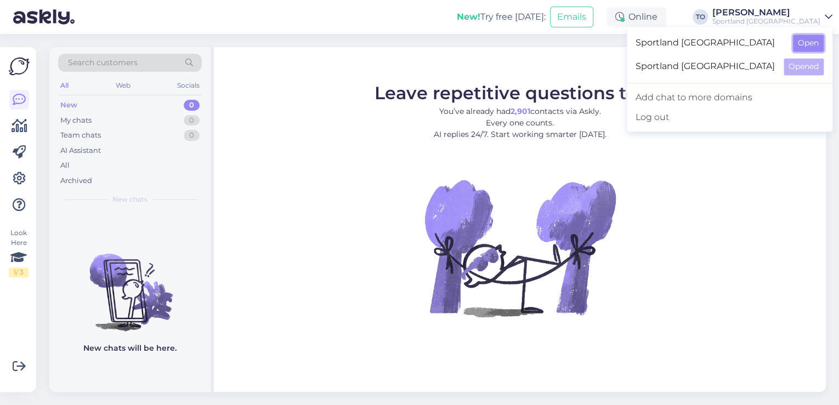
click at [811, 48] on button "Open" at bounding box center [808, 43] width 31 height 17
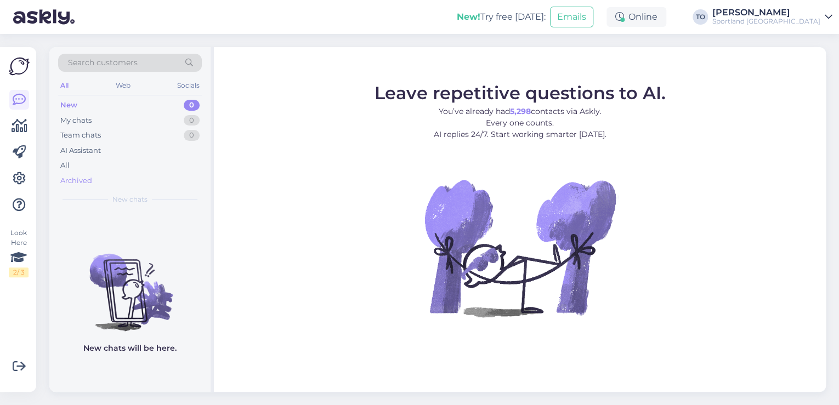
click at [73, 178] on div "Archived" at bounding box center [76, 180] width 32 height 11
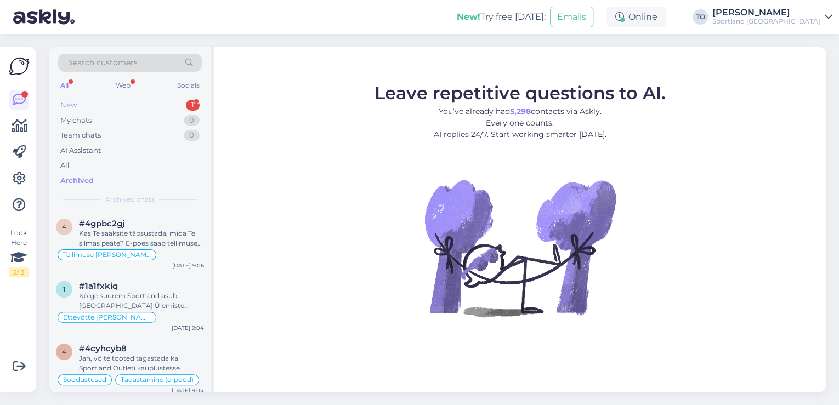
click at [180, 103] on div "New 1" at bounding box center [130, 105] width 144 height 15
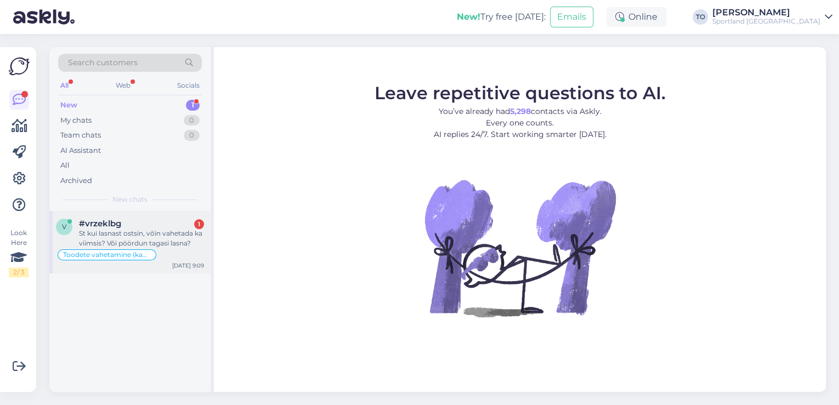
click at [160, 223] on div "#vrzeklbg 1" at bounding box center [141, 224] width 125 height 10
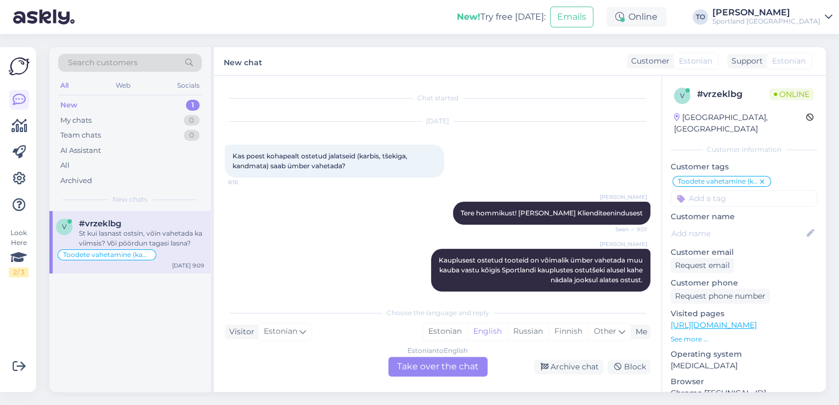
scroll to position [69, 0]
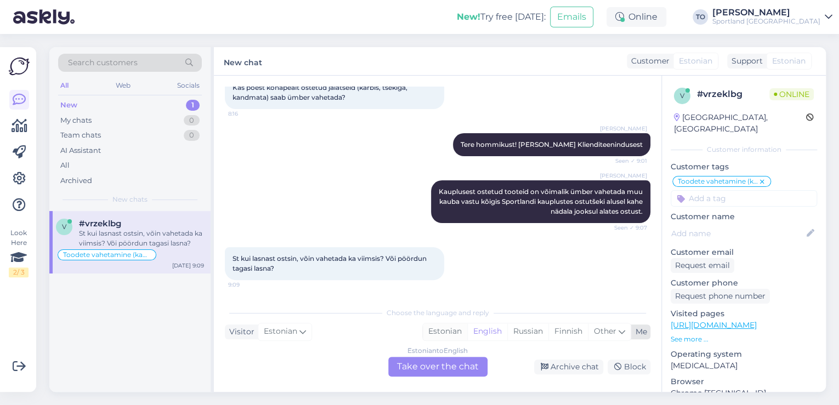
click at [450, 331] on div "Estonian" at bounding box center [445, 331] width 44 height 16
click at [439, 363] on div "Estonian to Estonian Take over the chat" at bounding box center [437, 367] width 99 height 20
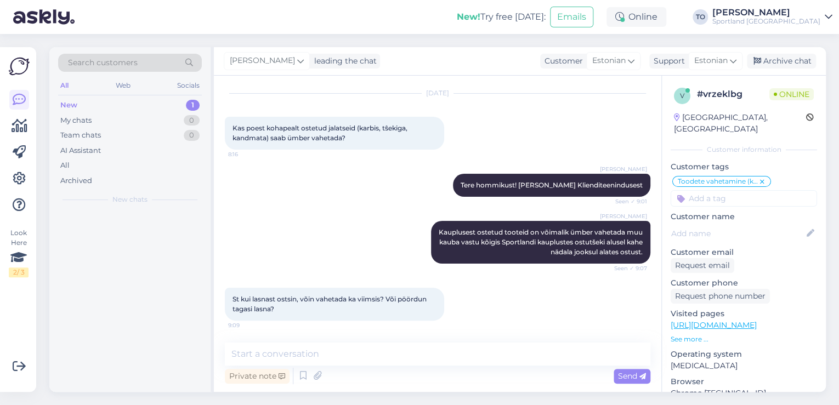
scroll to position [27, 0]
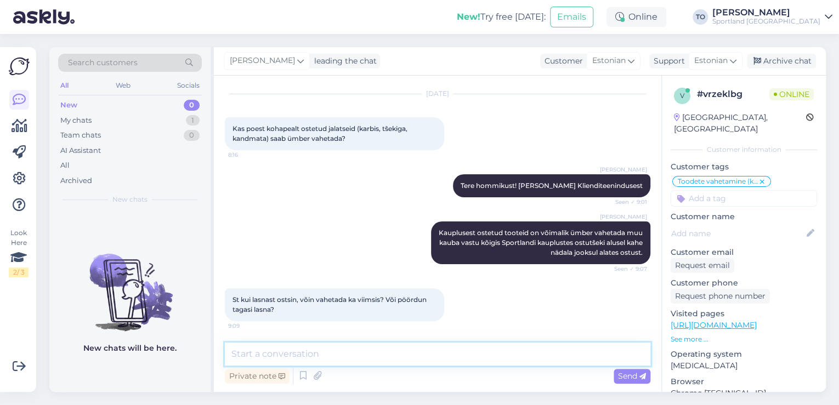
click at [406, 349] on textarea at bounding box center [437, 354] width 425 height 23
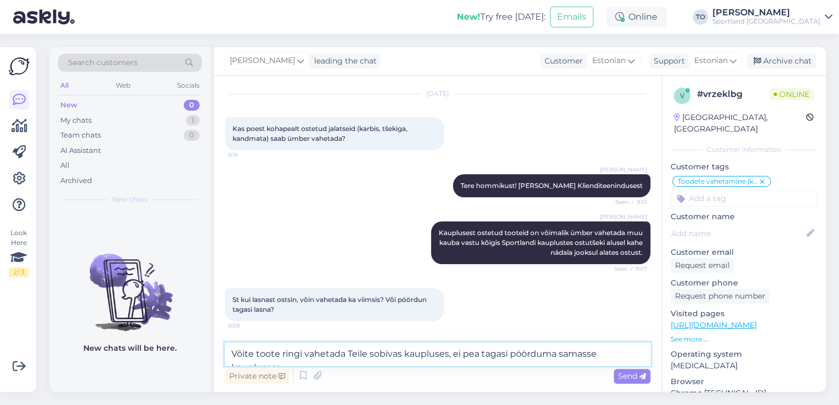
scroll to position [41, 0]
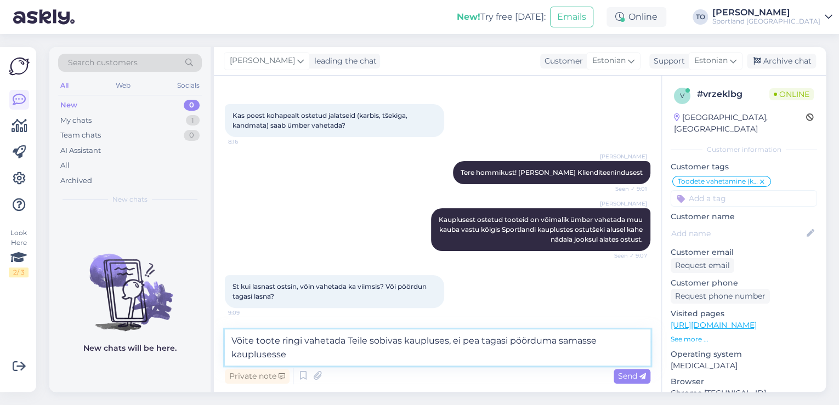
type textarea "Võite toote ringi vahetada Teile sobivas kaupluses, ei pea tagasi pöörduma sama…"
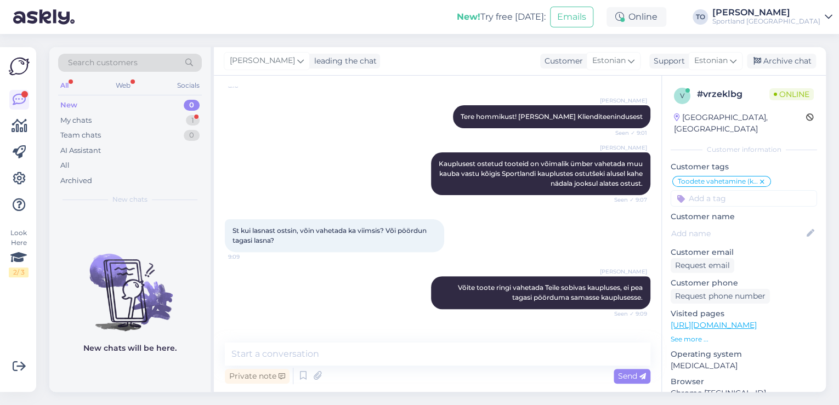
scroll to position [132, 0]
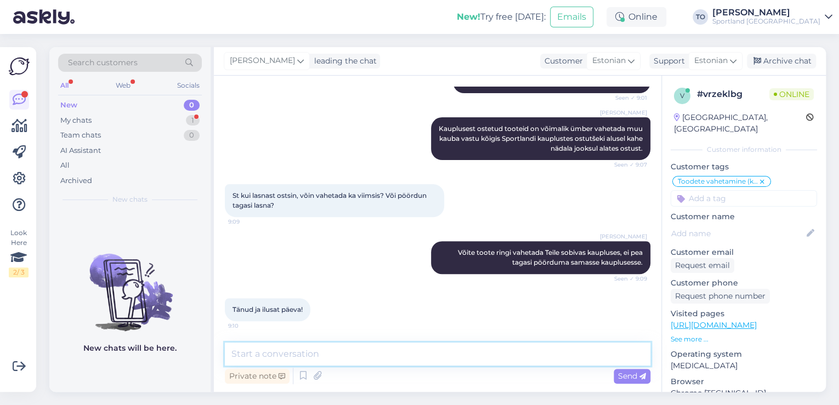
click at [300, 360] on textarea at bounding box center [437, 354] width 425 height 23
type textarea "Palun :) Teilegi ilusat päeva jätku!"
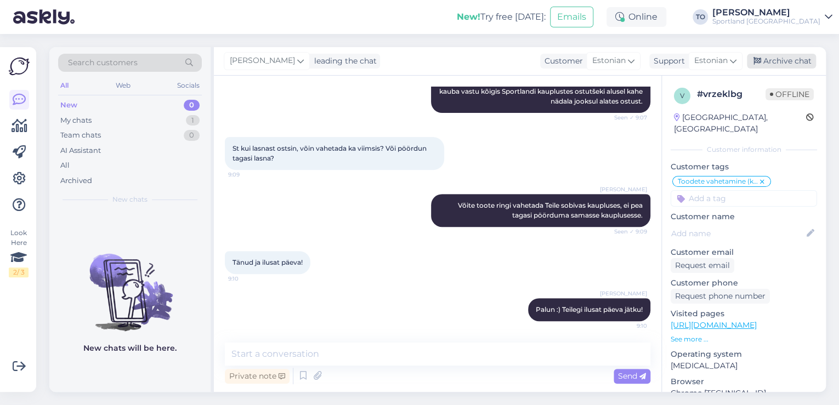
click at [777, 66] on div "Archive chat" at bounding box center [781, 61] width 69 height 15
